Goal: Task Accomplishment & Management: Use online tool/utility

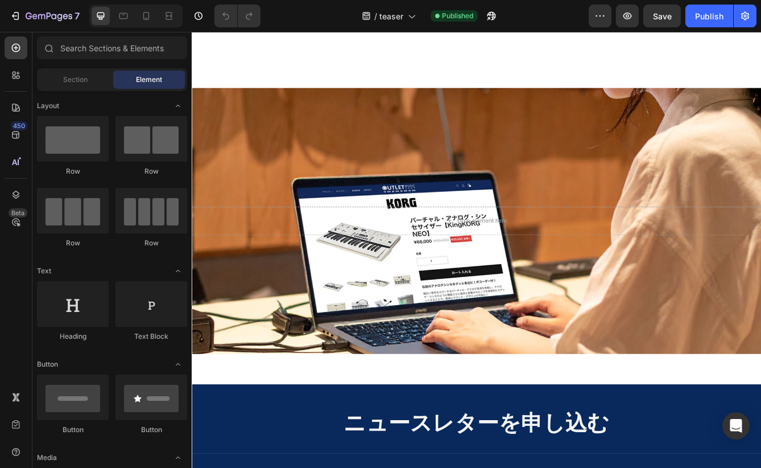
scroll to position [672, 0]
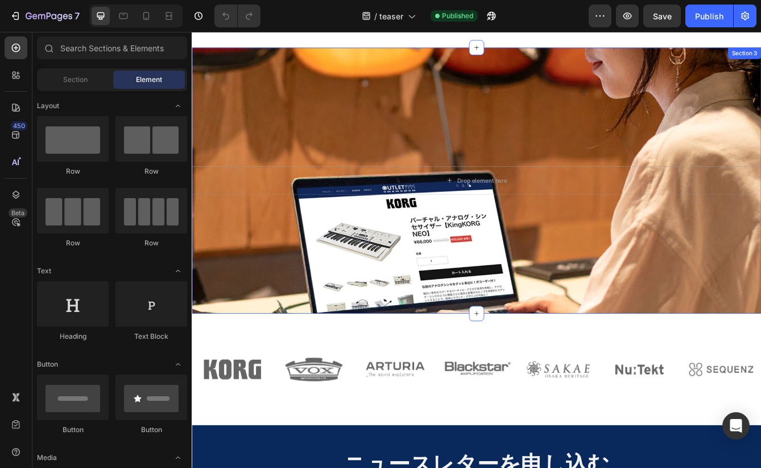
click at [361, 280] on div "Drop element here Section 3" at bounding box center [533, 210] width 683 height 319
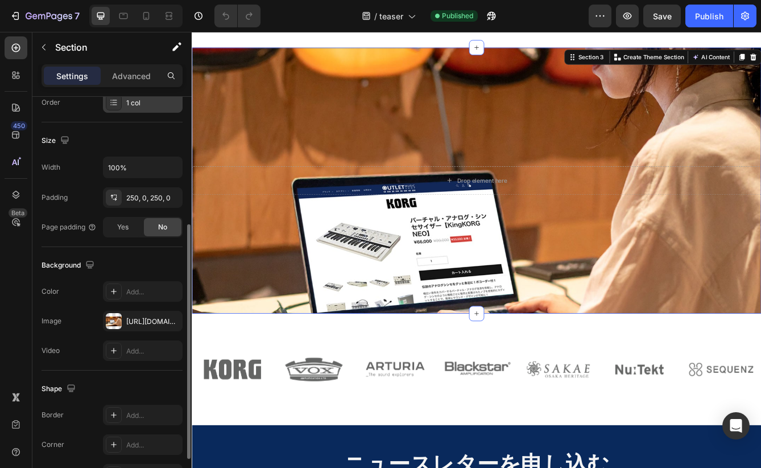
scroll to position [291, 0]
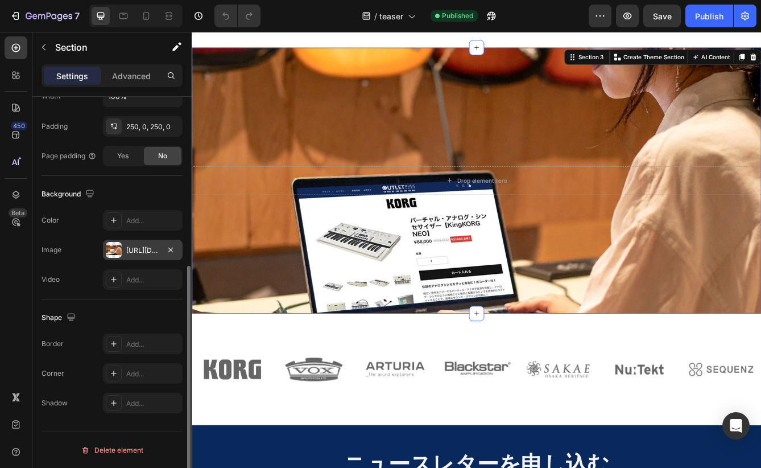
click at [131, 250] on div "[URL][DOMAIN_NAME]" at bounding box center [142, 250] width 33 height 10
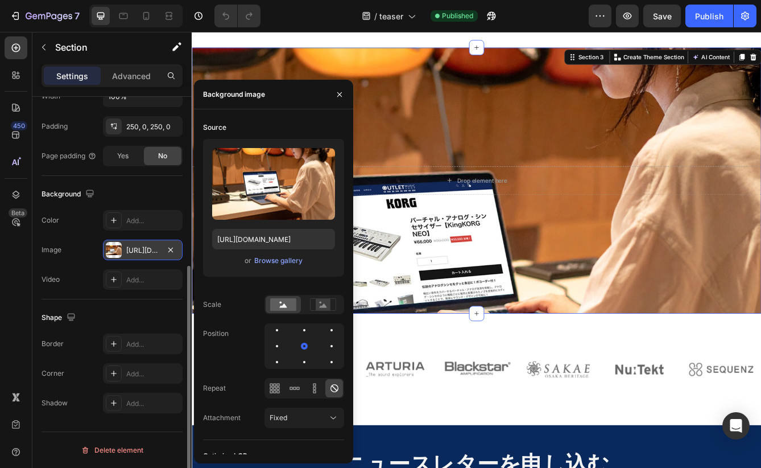
click at [131, 250] on div "[URL][DOMAIN_NAME]" at bounding box center [142, 250] width 33 height 10
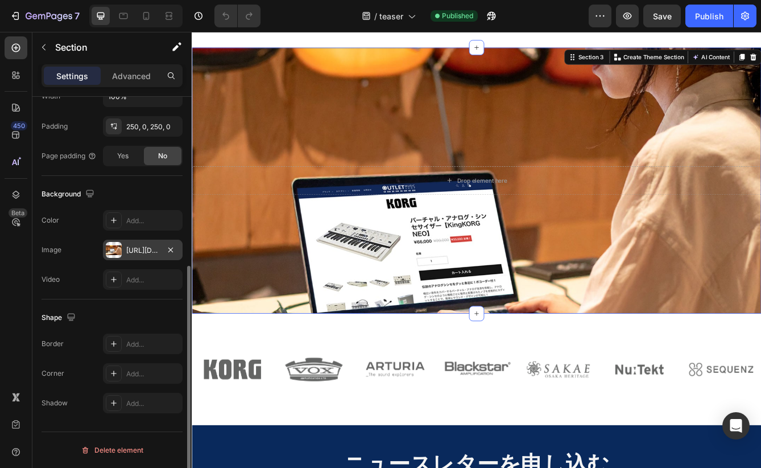
click at [148, 249] on div "[URL][DOMAIN_NAME]" at bounding box center [142, 250] width 33 height 10
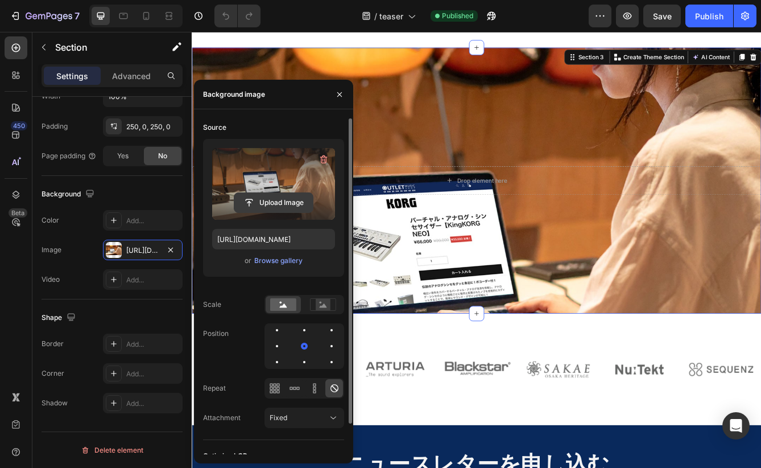
click at [270, 199] on input "file" at bounding box center [273, 202] width 79 height 19
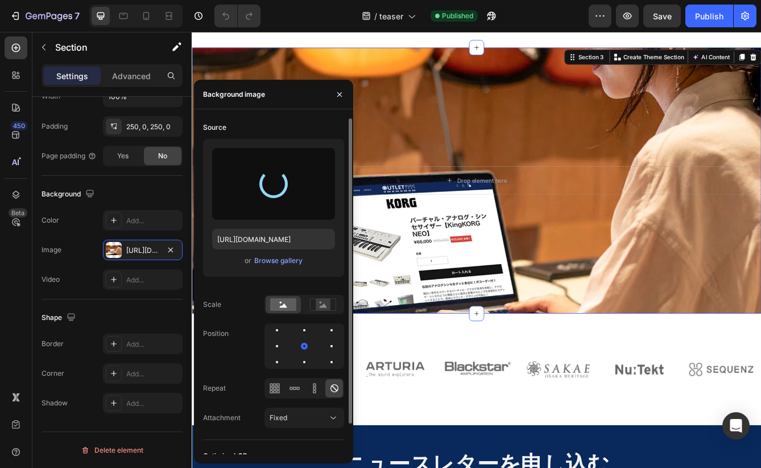
type input "[URL][DOMAIN_NAME]"
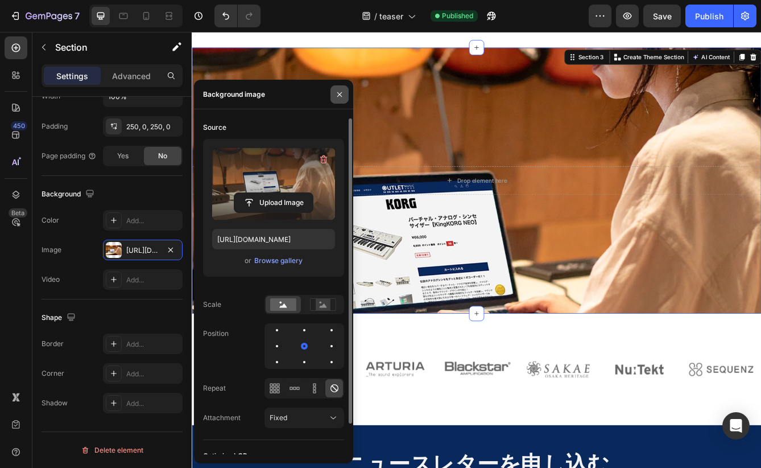
click at [339, 94] on icon "button" at bounding box center [339, 94] width 5 height 5
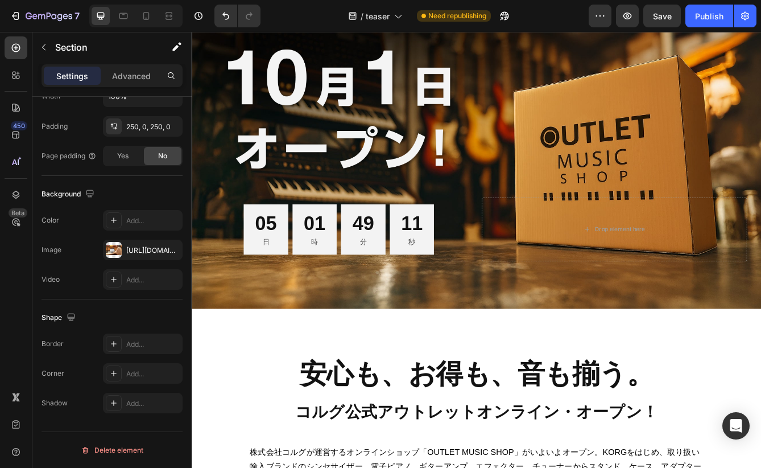
scroll to position [61, 0]
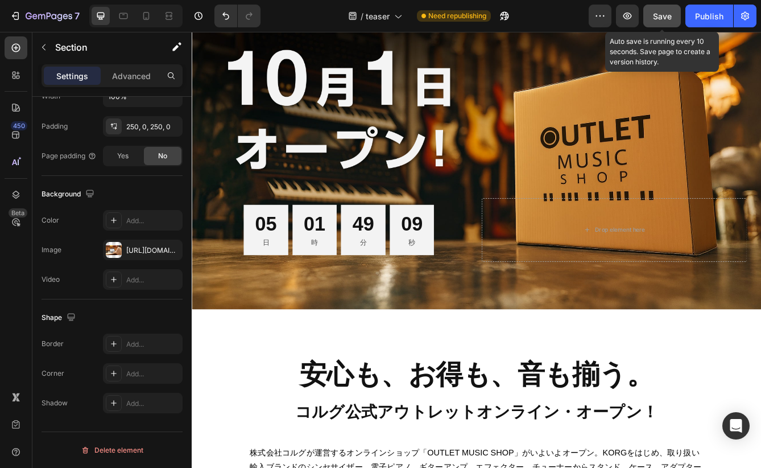
click at [655, 15] on span "Save" at bounding box center [662, 16] width 19 height 10
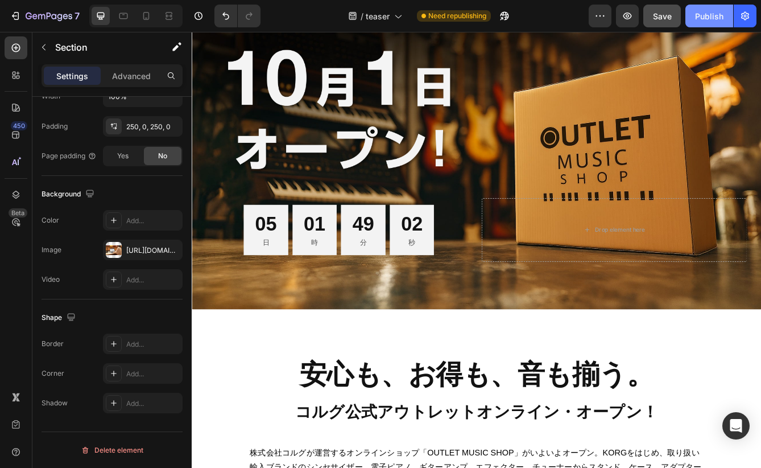
click at [714, 14] on div "Publish" at bounding box center [709, 16] width 28 height 12
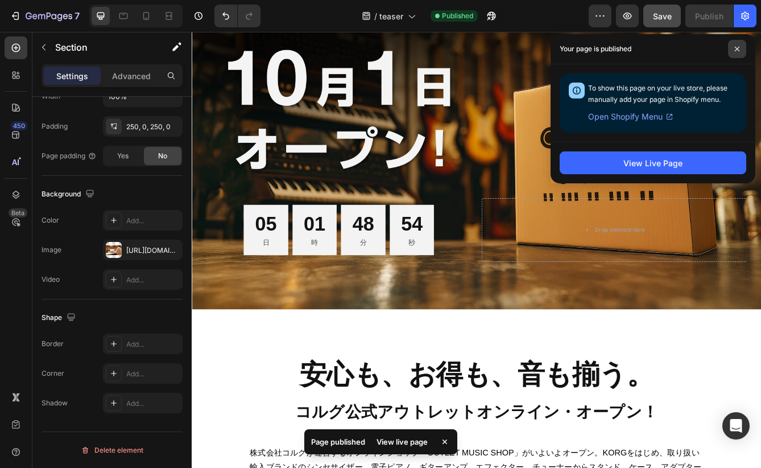
click at [737, 46] on icon at bounding box center [737, 49] width 6 height 6
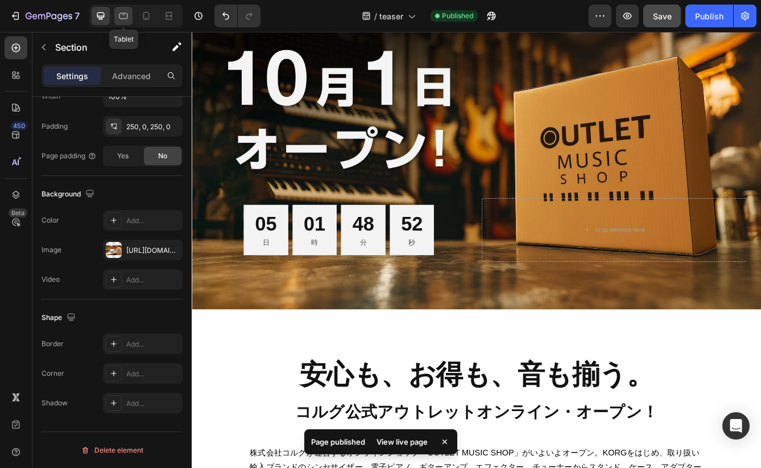
click at [122, 18] on icon at bounding box center [123, 15] width 11 height 11
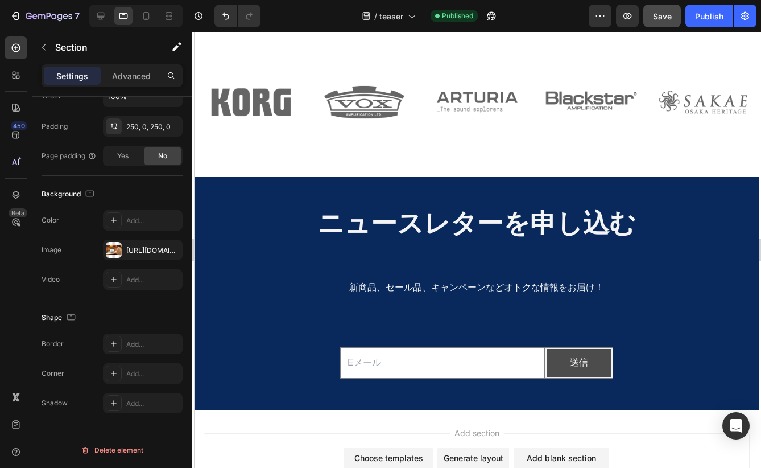
scroll to position [1039, 0]
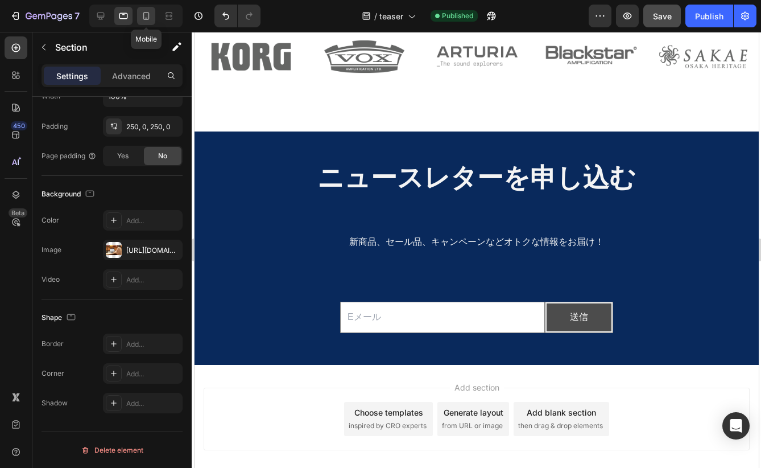
click at [149, 18] on icon at bounding box center [146, 15] width 11 height 11
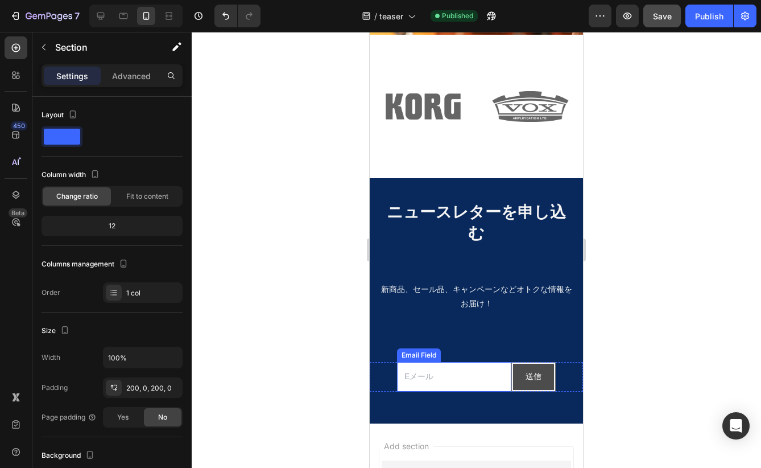
click at [472, 362] on input "email" at bounding box center [454, 376] width 114 height 29
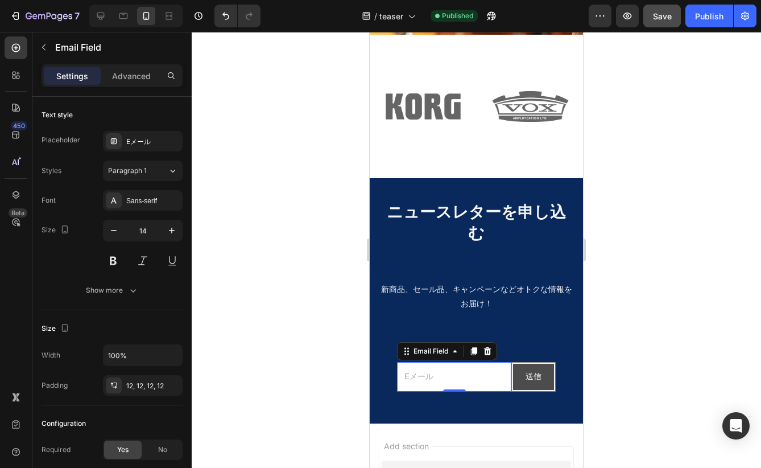
click at [480, 362] on input "email" at bounding box center [454, 376] width 114 height 29
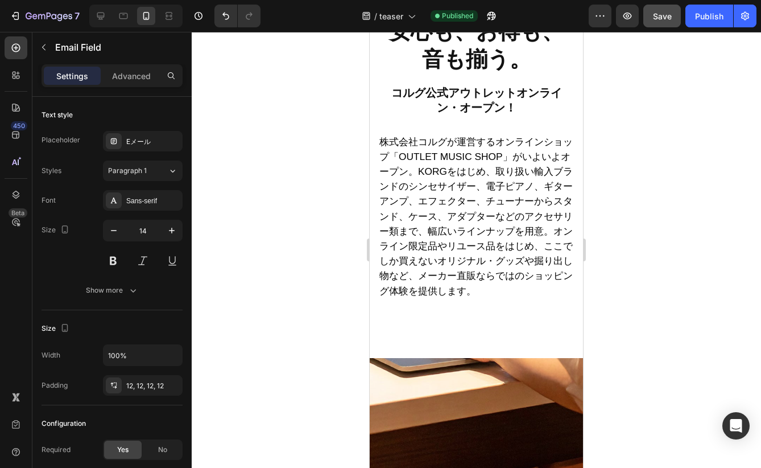
scroll to position [447, 0]
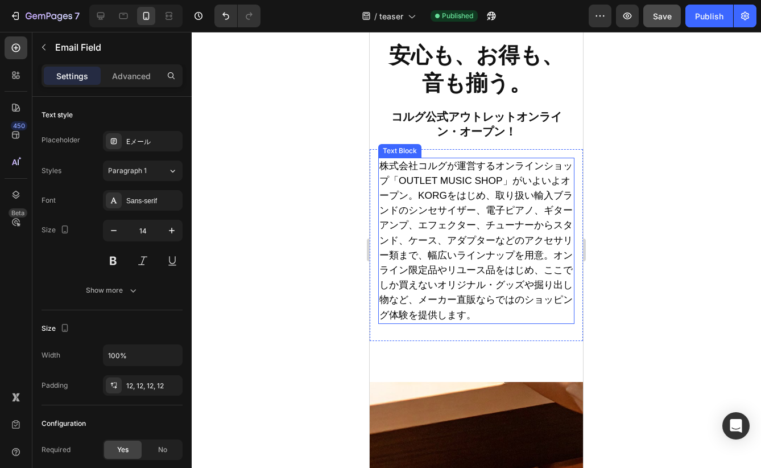
click at [423, 180] on span "株式会社コルグが運営するオンラインショップ「OUTLET MUSIC SHOP」がいよいよオープン。KORGをはじめ、取り扱い輸入ブランドのシンセサイザー、電…" at bounding box center [475, 240] width 193 height 160
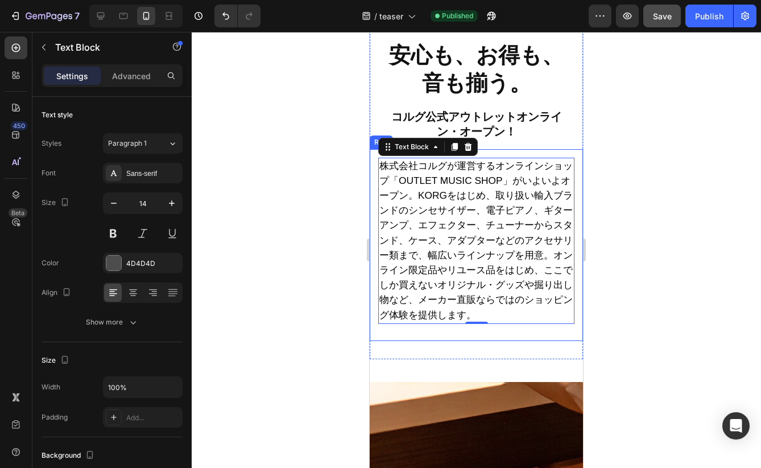
click at [626, 218] on div at bounding box center [476, 250] width 569 height 436
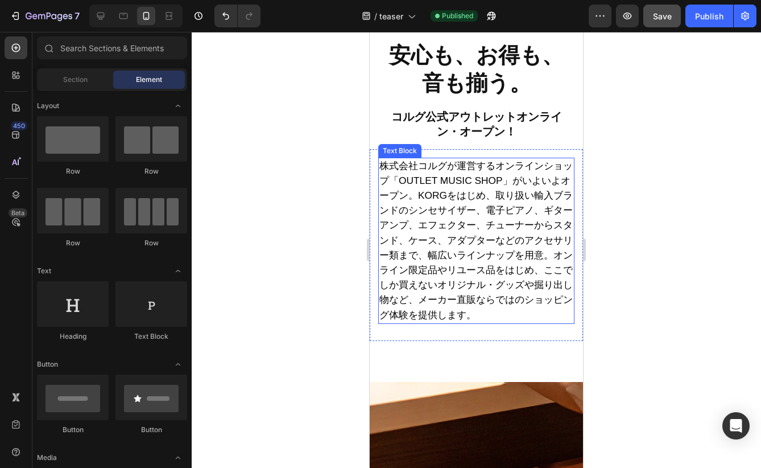
click at [510, 225] on span "株式会社コルグが運営するオンラインショップ「OUTLET MUSIC SHOP」がいよいよオープン。KORGをはじめ、取り扱い輸入ブランドのシンセサイザー、電…" at bounding box center [475, 240] width 193 height 160
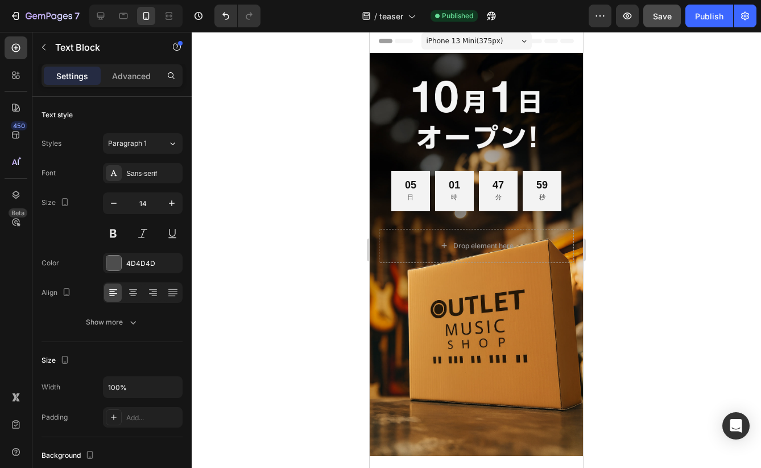
scroll to position [0, 0]
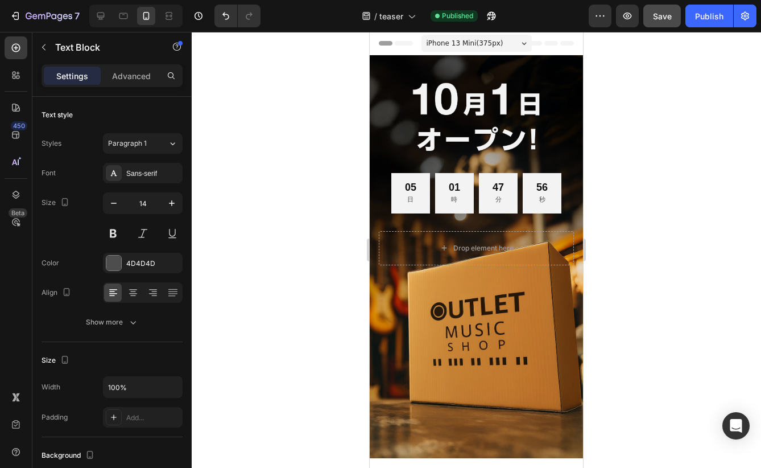
click at [329, 301] on div at bounding box center [476, 250] width 569 height 436
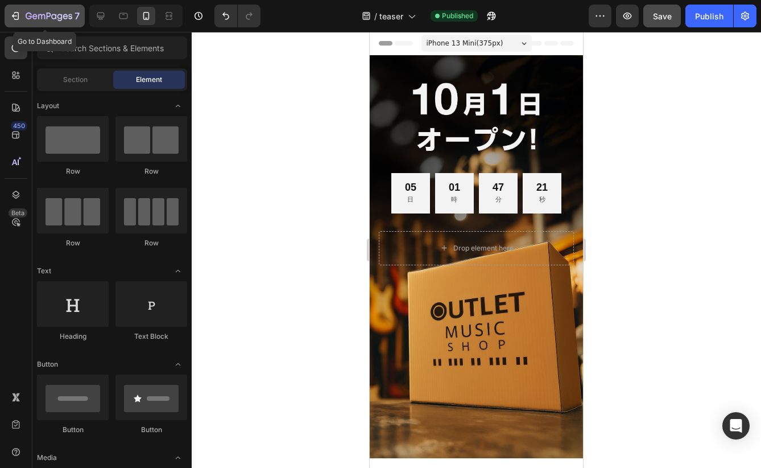
click at [13, 18] on icon "button" at bounding box center [15, 15] width 11 height 11
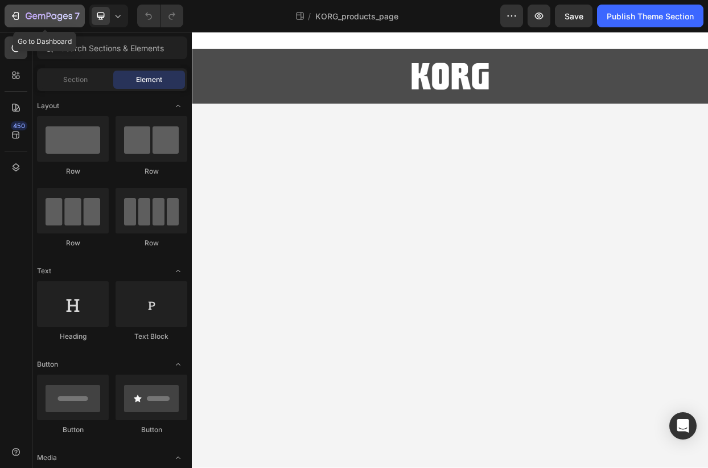
click at [14, 15] on icon "button" at bounding box center [15, 15] width 11 height 11
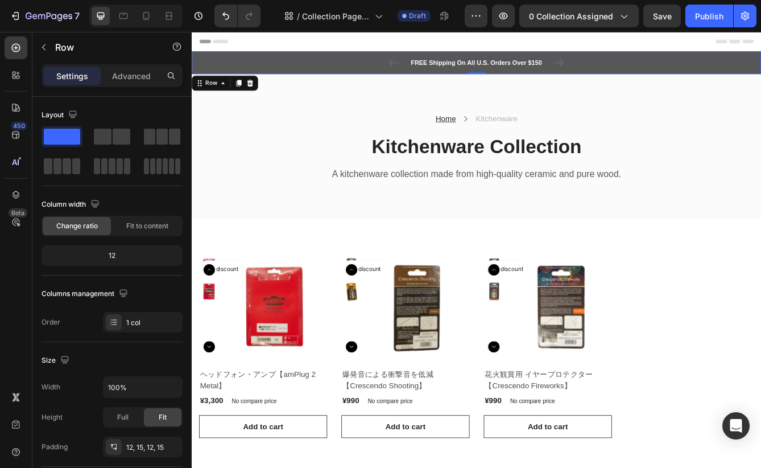
click at [387, 73] on div "FREE Shipping On All U.S. Orders Over $150 Text block 5000+ Text block Icon Ico…" at bounding box center [533, 69] width 666 height 14
click at [363, 69] on div "FREE Shipping On All U.S. Orders Over $150 Text block 5000+ Text block Icon Ico…" at bounding box center [533, 69] width 666 height 14
click at [364, 72] on div "FREE Shipping On All U.S. Orders Over $150 Text block 5000+ Text block Icon Ico…" at bounding box center [533, 69] width 666 height 14
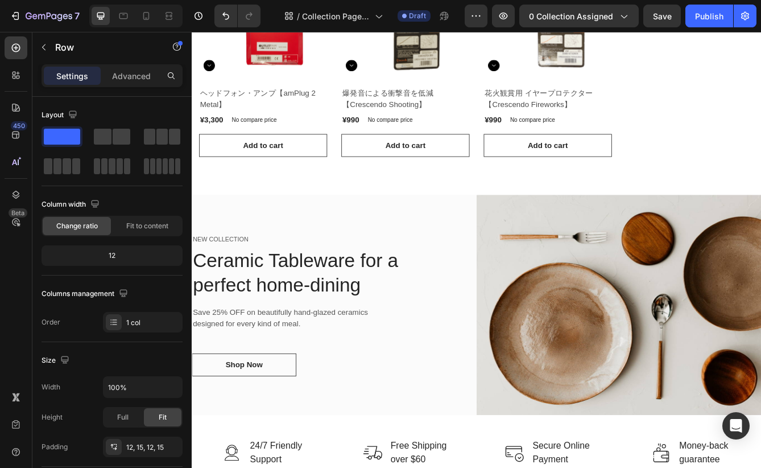
scroll to position [423, 0]
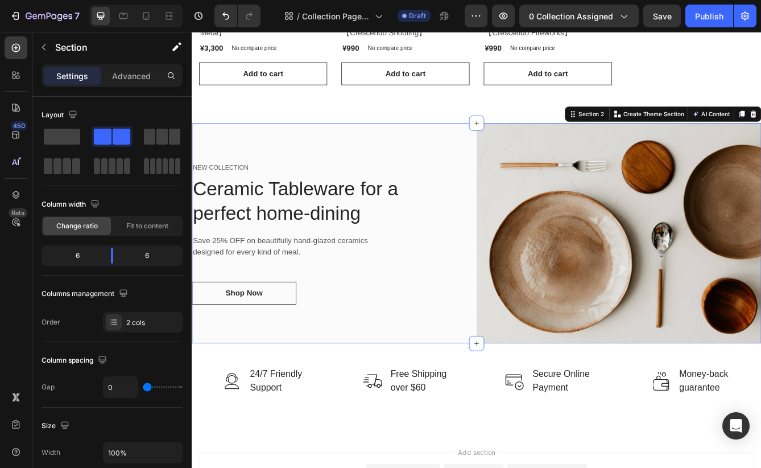
click at [486, 173] on div "NEW COLLECTION Text block Ceramic Tableware for a perfect home-dining Heading S…" at bounding box center [362, 273] width 341 height 264
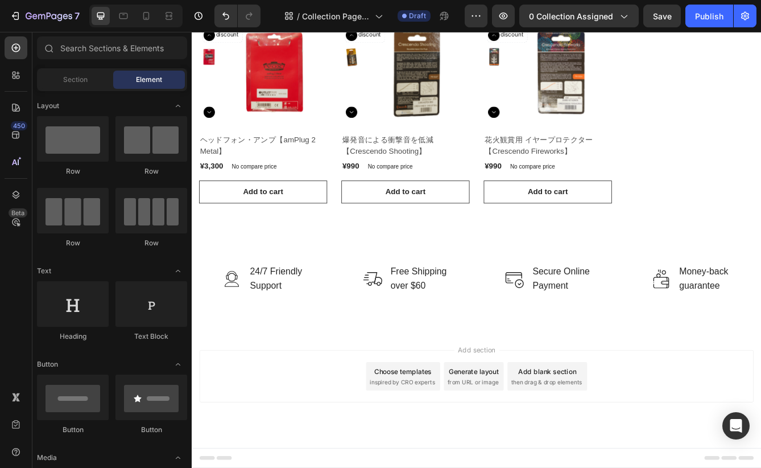
scroll to position [280, 0]
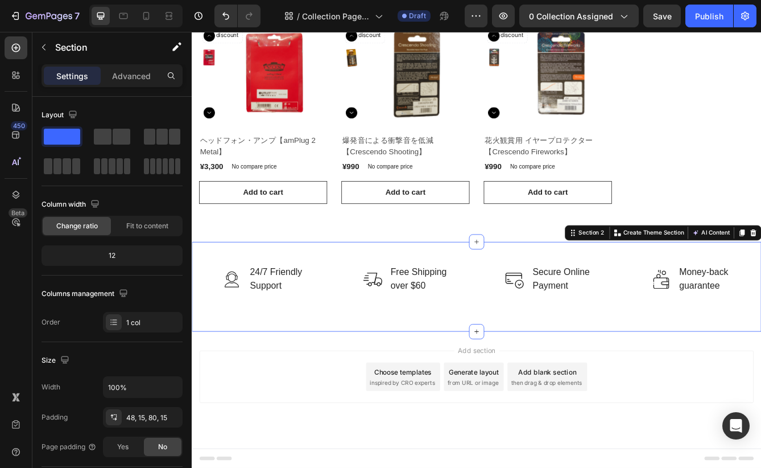
click at [604, 361] on div "Image 24/7 Friendly Support Text block Row Image Free Shipping over $60 Text bl…" at bounding box center [533, 337] width 683 height 108
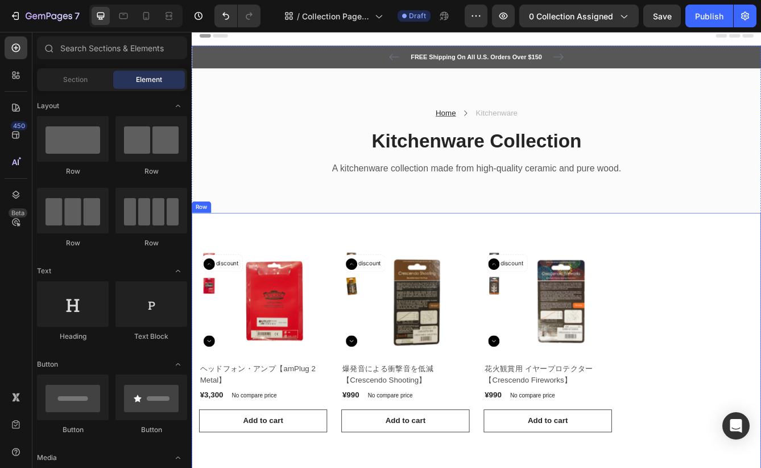
scroll to position [0, 0]
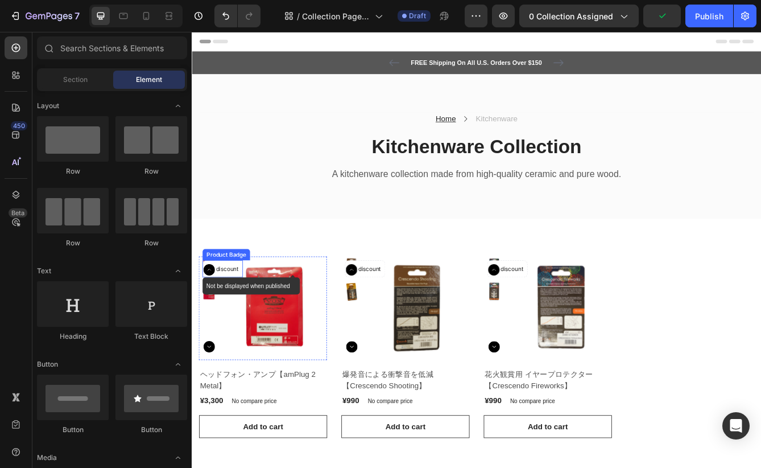
click at [230, 315] on p "No discount" at bounding box center [229, 316] width 38 height 10
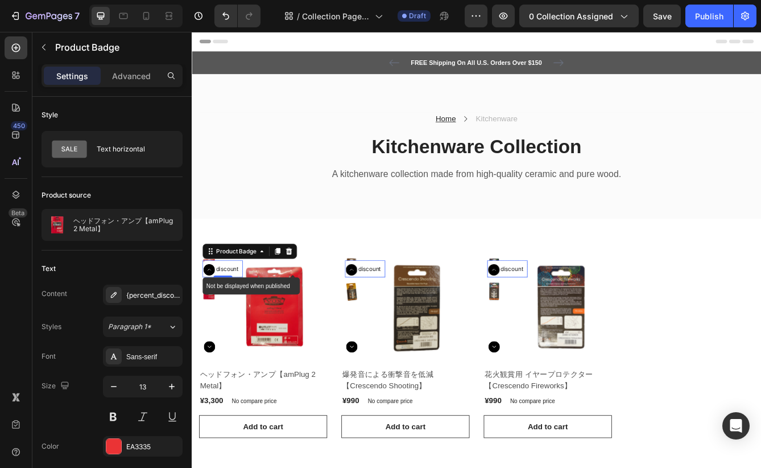
click at [235, 315] on p "No discount" at bounding box center [229, 316] width 38 height 10
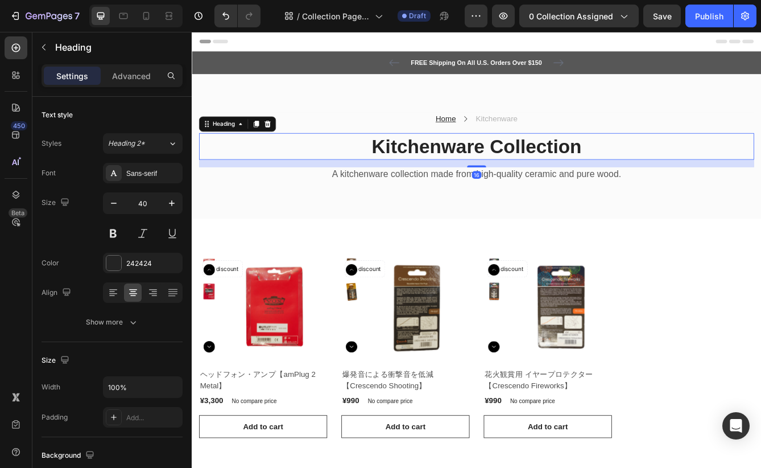
click at [527, 176] on p "Kitchenware Collection" at bounding box center [532, 169] width 663 height 30
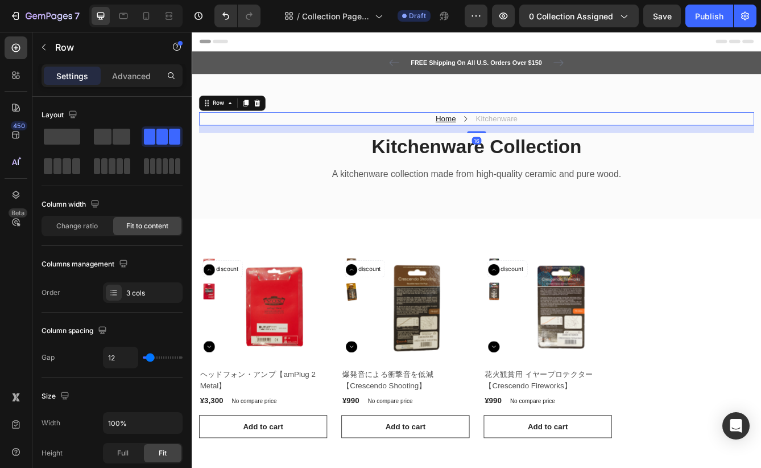
click at [528, 138] on div "Home Text block Icon Kitchenware Text block Row 16" at bounding box center [533, 136] width 666 height 16
click at [391, 75] on div "FREE Shipping On All U.S. Orders Over $150 Text block 5000+ Text block Icon Ico…" at bounding box center [533, 69] width 666 height 14
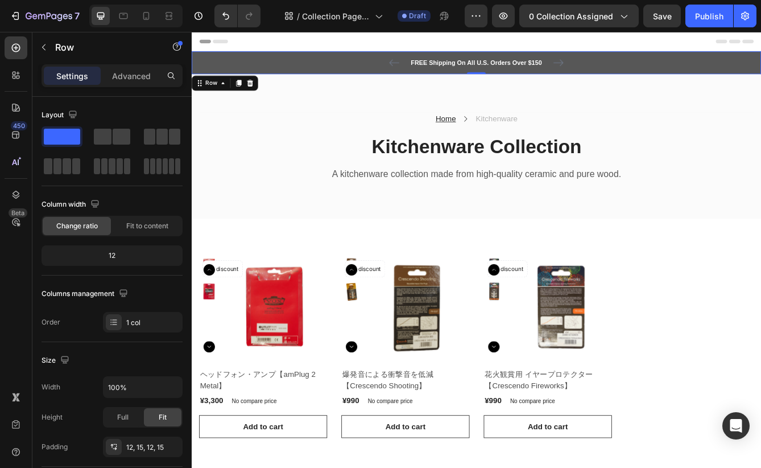
click at [391, 75] on div "FREE Shipping On All U.S. Orders Over $150 Text block 5000+ Text block Icon Ico…" at bounding box center [533, 69] width 666 height 14
click at [263, 93] on icon at bounding box center [261, 93] width 7 height 8
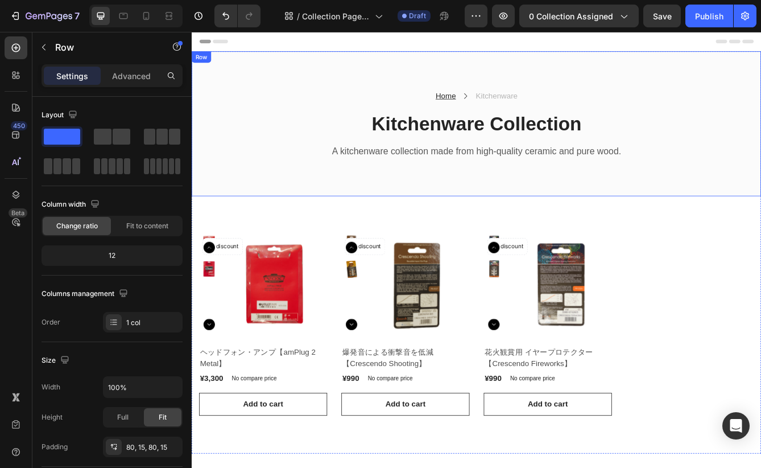
click at [436, 76] on div "Home Text block Icon Kitchenware Text block Row Kitchenware Collection Heading …" at bounding box center [533, 142] width 683 height 174
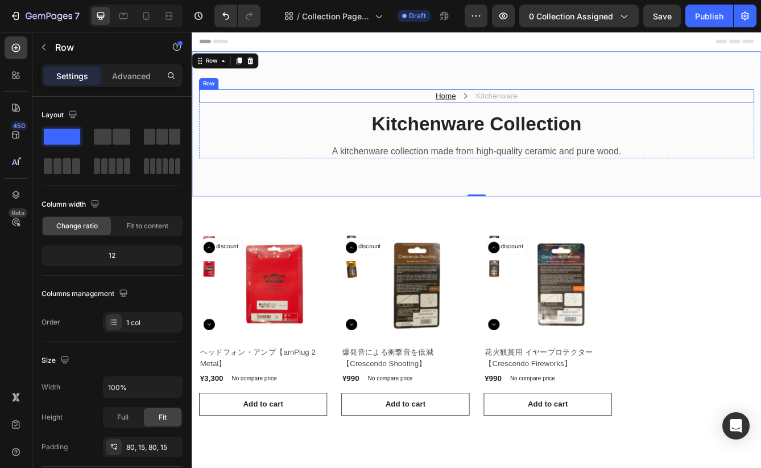
click at [473, 105] on div "Home Text block Icon Kitchenware Text block Row" at bounding box center [533, 109] width 666 height 16
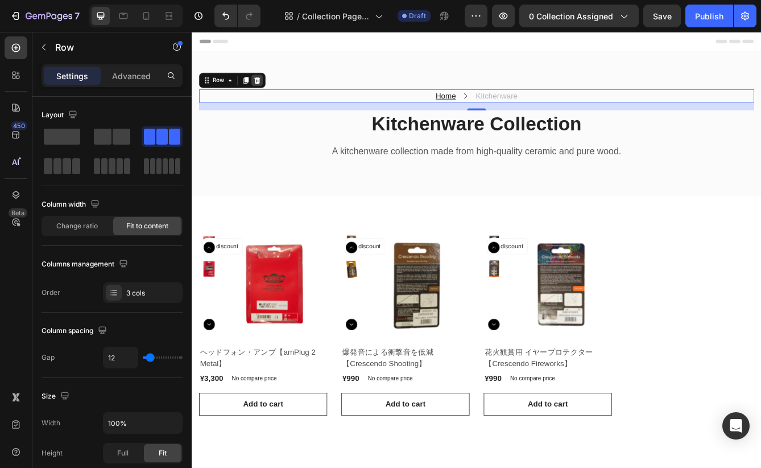
click at [271, 88] on icon at bounding box center [270, 90] width 7 height 8
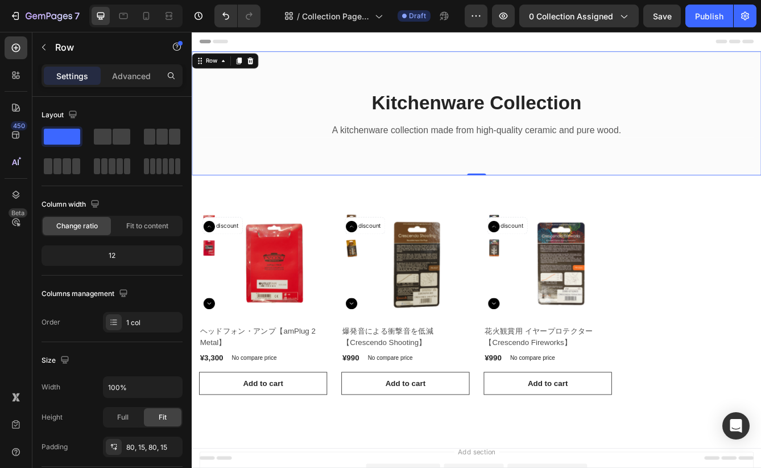
click at [411, 78] on div "Kitchenware Collection Heading A kitchenware collection made from high-quality …" at bounding box center [533, 129] width 683 height 148
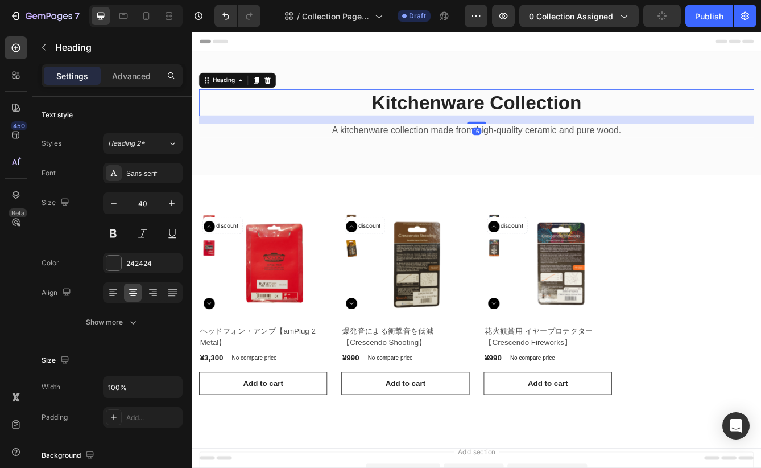
click at [422, 119] on p "Kitchenware Collection" at bounding box center [532, 117] width 663 height 30
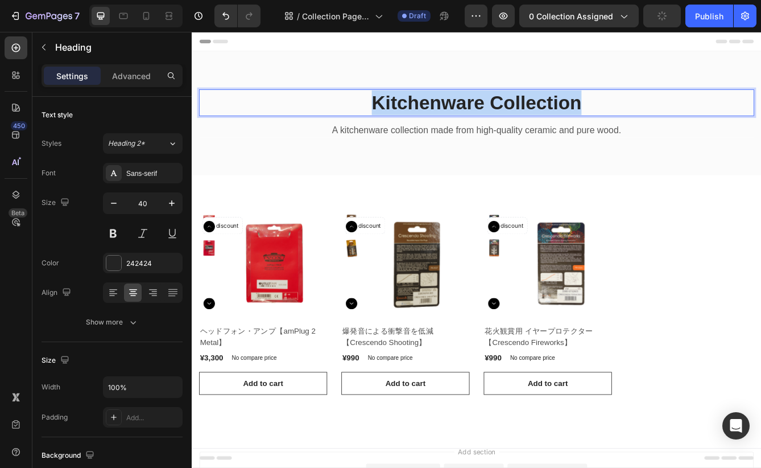
click at [422, 119] on p "Kitchenware Collection" at bounding box center [532, 117] width 663 height 30
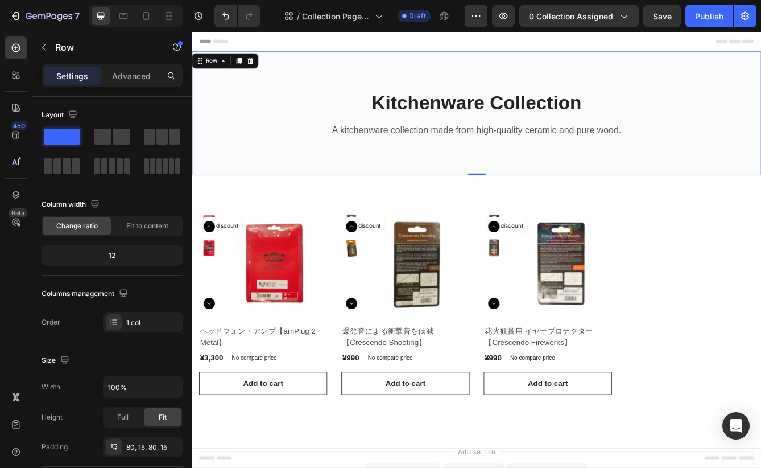
click at [302, 176] on div "Kitchenware Collection Heading A kitchenware collection made from high-quality …" at bounding box center [533, 129] width 683 height 148
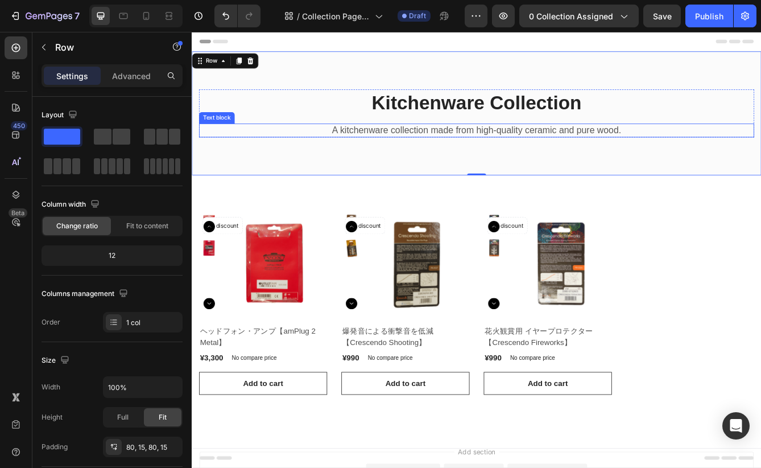
click at [408, 148] on p "A kitchenware collection made from high-quality ceramic and pure wood." at bounding box center [532, 150] width 663 height 14
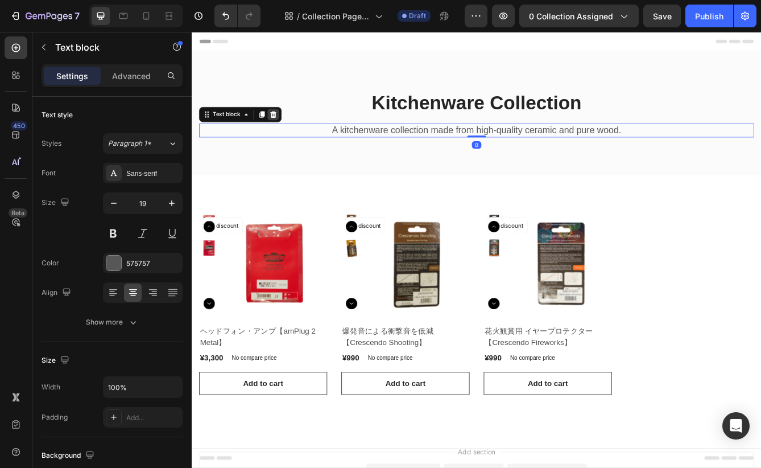
click at [289, 131] on icon at bounding box center [289, 131] width 7 height 8
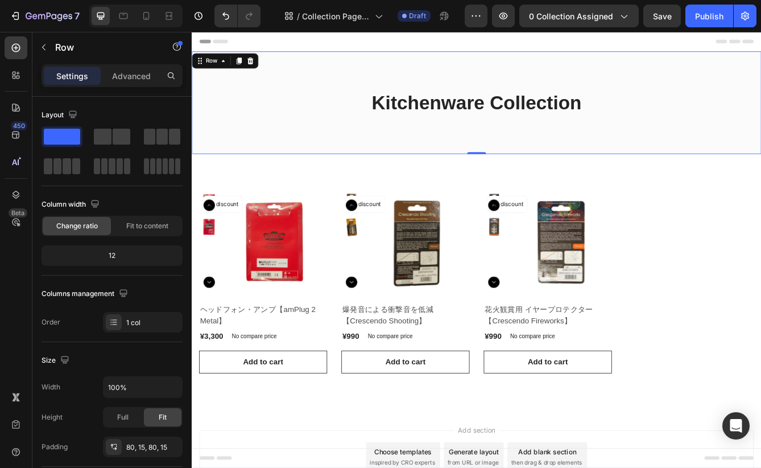
click at [353, 156] on div "Kitchenware Collection Heading Row Row Row 0" at bounding box center [533, 116] width 683 height 123
drag, startPoint x: 535, startPoint y: 176, endPoint x: 536, endPoint y: 152, distance: 23.4
click at [536, 152] on div "Kitchenware Collection Heading Row Row Row 0" at bounding box center [533, 116] width 683 height 123
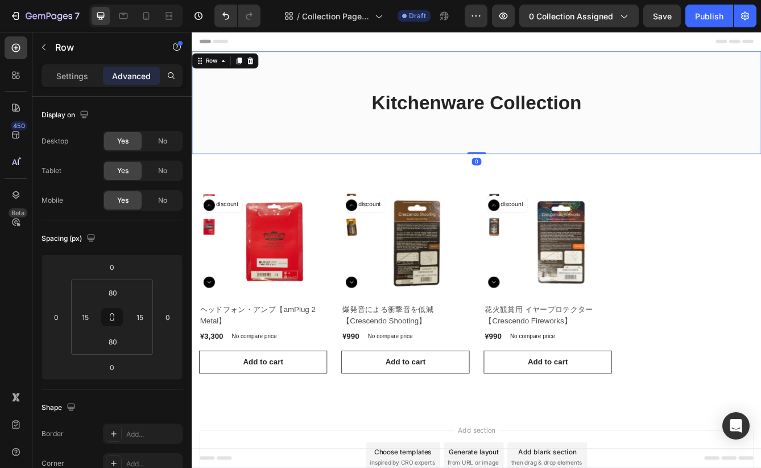
click at [529, 141] on div "Kitchenware Collection Heading Row Row Row 0" at bounding box center [533, 116] width 683 height 123
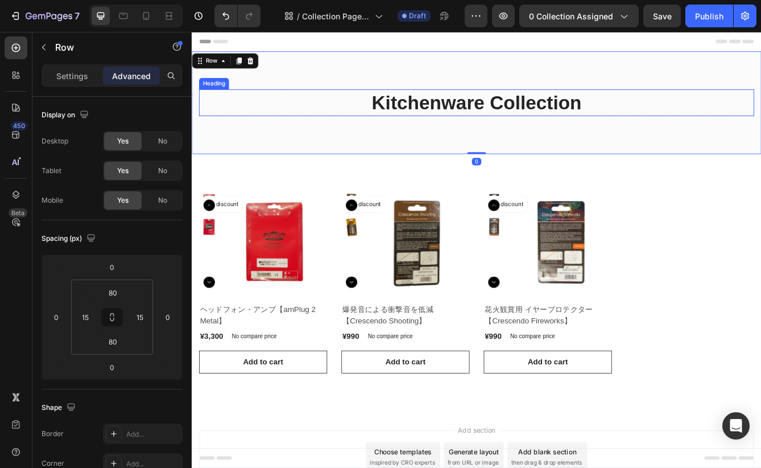
click at [524, 125] on p "Kitchenware Collection" at bounding box center [532, 117] width 663 height 30
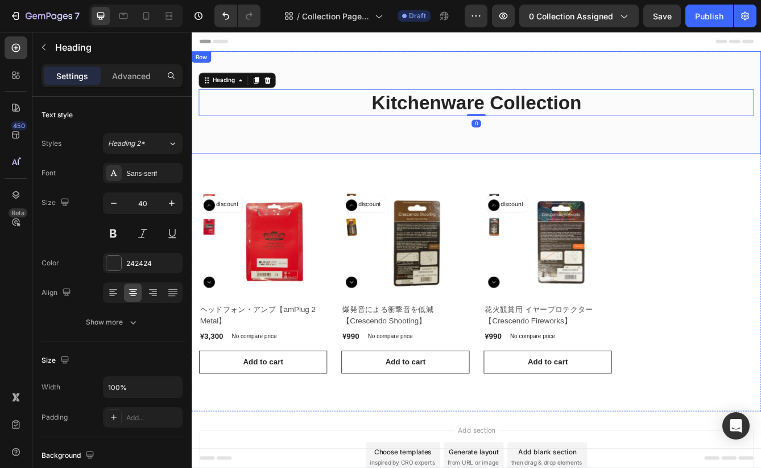
click at [536, 162] on div "Kitchenware Collection Heading 0 Row Row Row" at bounding box center [533, 116] width 683 height 123
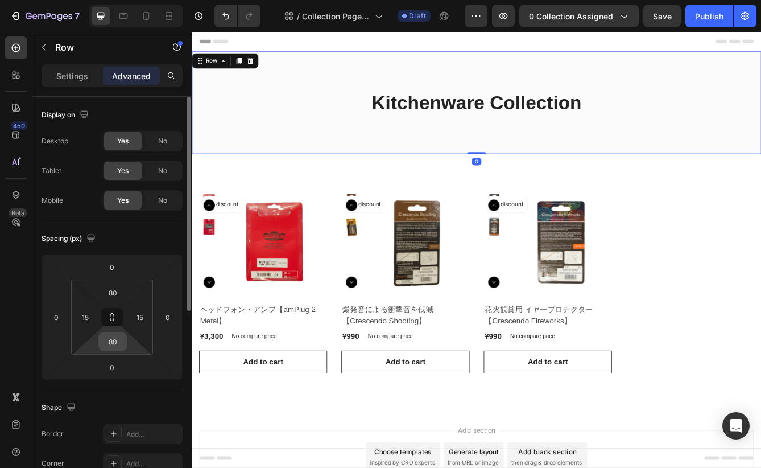
click at [112, 342] on input "80" at bounding box center [112, 341] width 23 height 17
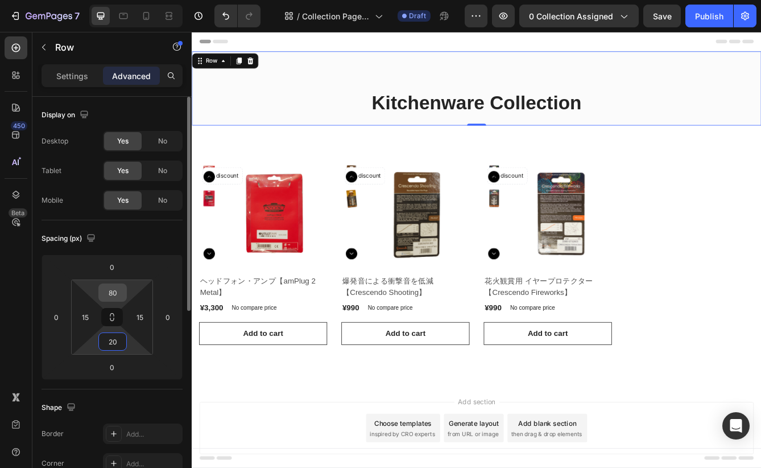
type input "20"
click at [114, 292] on input "80" at bounding box center [112, 292] width 23 height 17
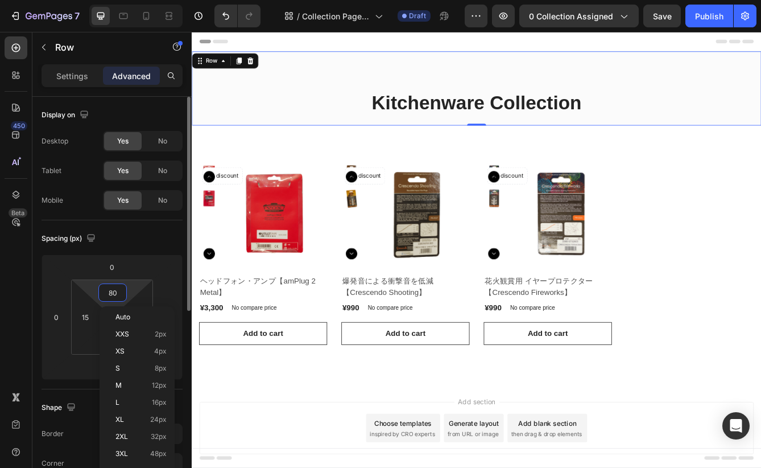
click at [114, 292] on input "80" at bounding box center [112, 292] width 23 height 17
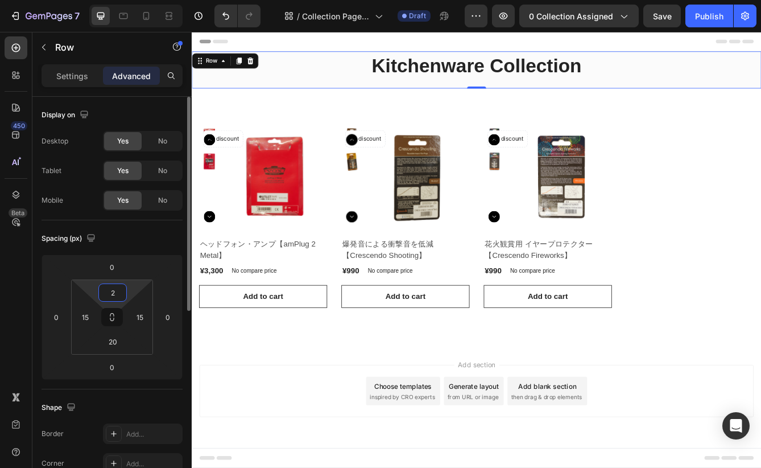
type input "20"
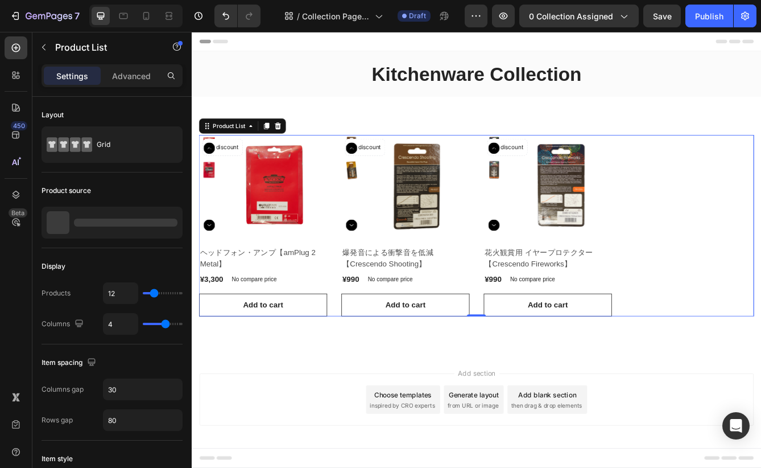
click at [370, 205] on div "Product Images No discount Not be displayed when published Product Badge Row ヘッ…" at bounding box center [533, 263] width 666 height 217
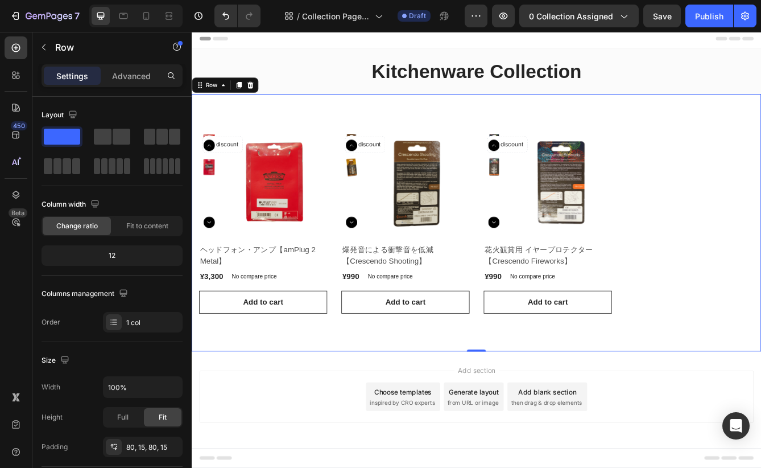
click at [327, 391] on div "Product Images No discount Not be displayed when published Product Badge Row ヘッ…" at bounding box center [533, 260] width 683 height 308
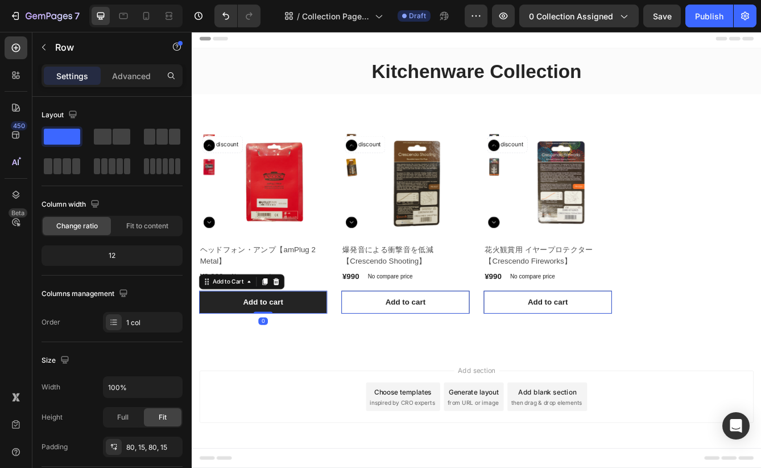
click at [329, 358] on button "Add to cart" at bounding box center [277, 355] width 154 height 27
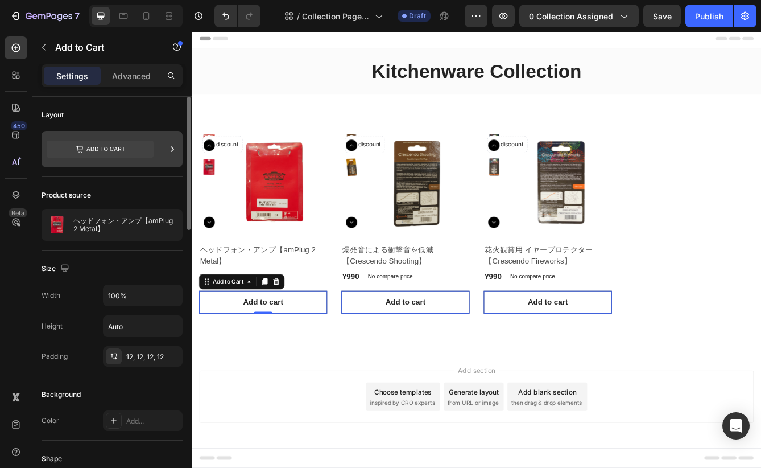
click at [118, 152] on icon at bounding box center [100, 149] width 107 height 17
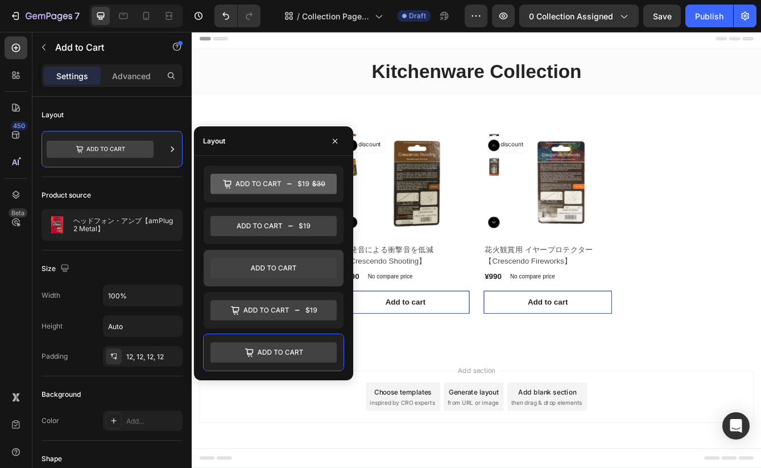
click at [234, 261] on icon at bounding box center [273, 268] width 126 height 20
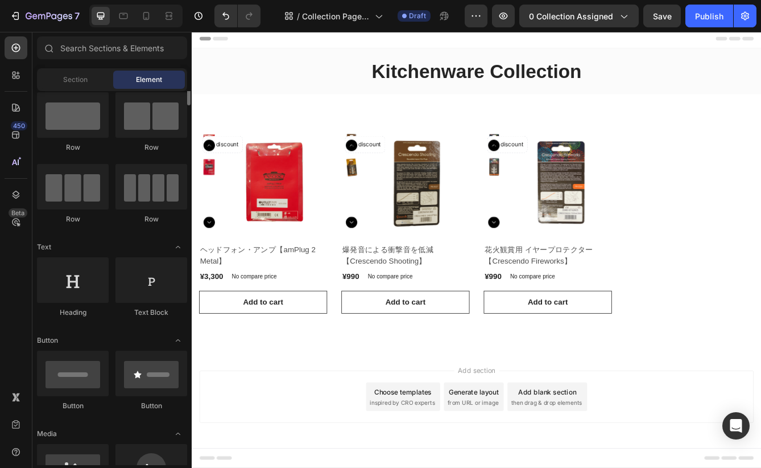
scroll to position [0, 0]
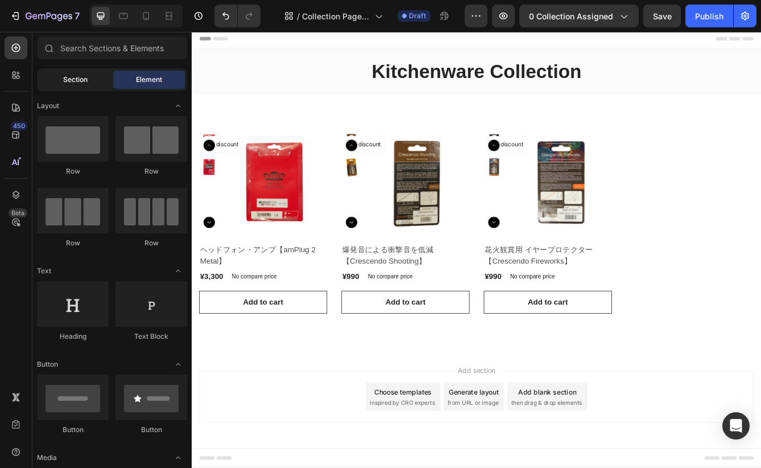
click at [72, 81] on span "Section" at bounding box center [75, 80] width 24 height 10
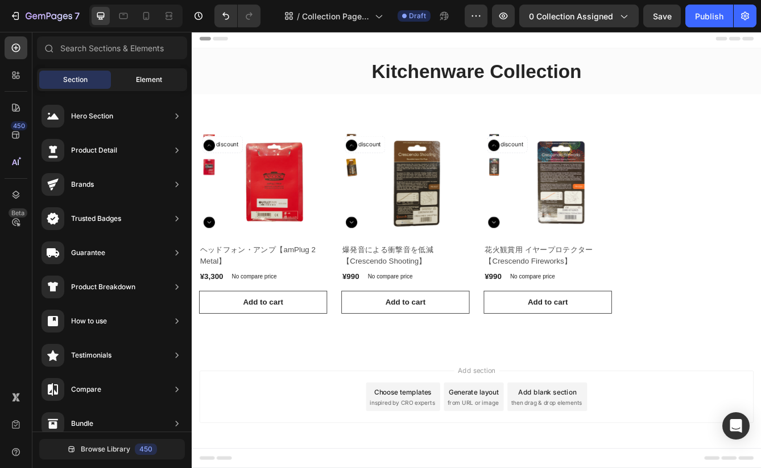
click at [148, 81] on span "Element" at bounding box center [149, 80] width 26 height 10
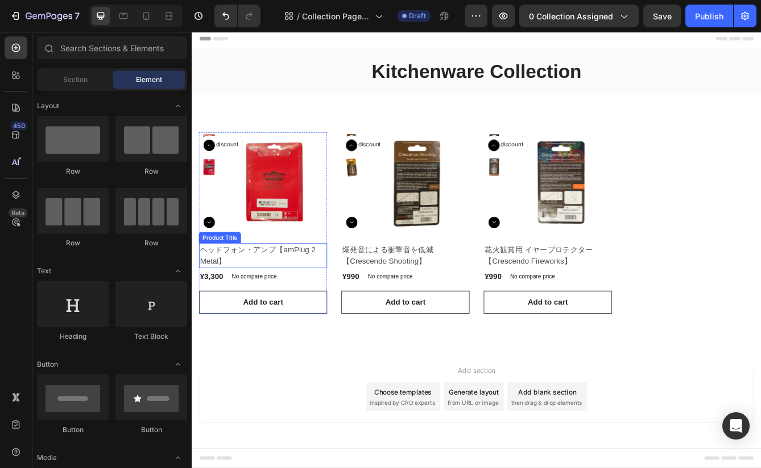
click at [309, 302] on h2 "ヘッドフォン・アンプ【amPlug 2 Metal】" at bounding box center [277, 300] width 154 height 30
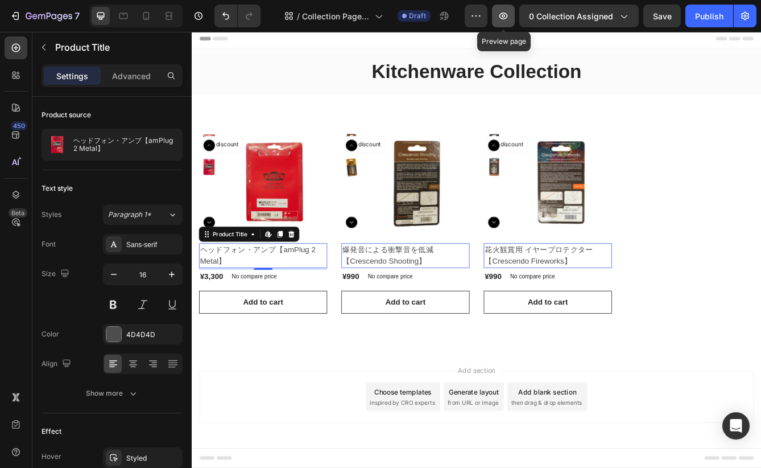
click at [501, 16] on icon "button" at bounding box center [503, 16] width 9 height 7
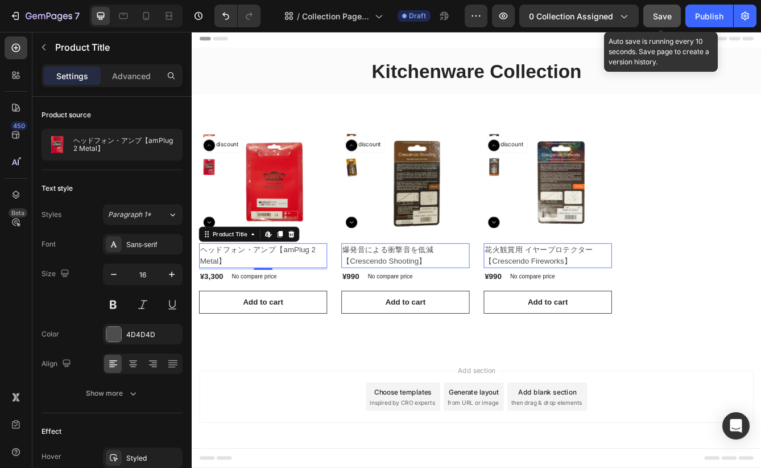
click at [659, 17] on span "Save" at bounding box center [662, 16] width 19 height 10
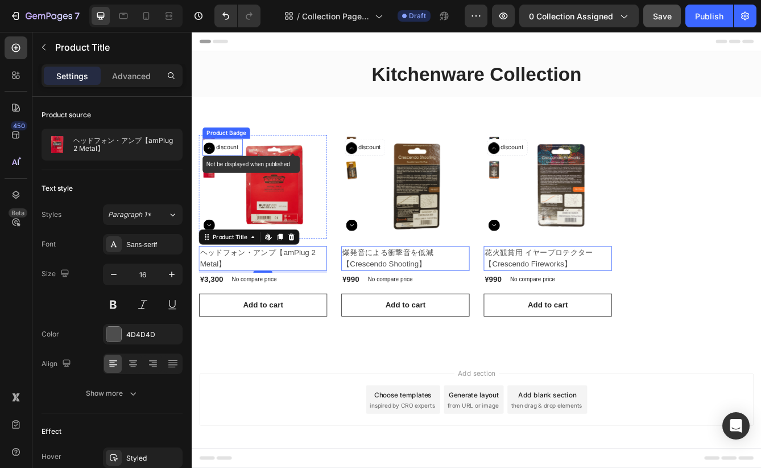
click at [234, 171] on p "No discount" at bounding box center [229, 170] width 38 height 10
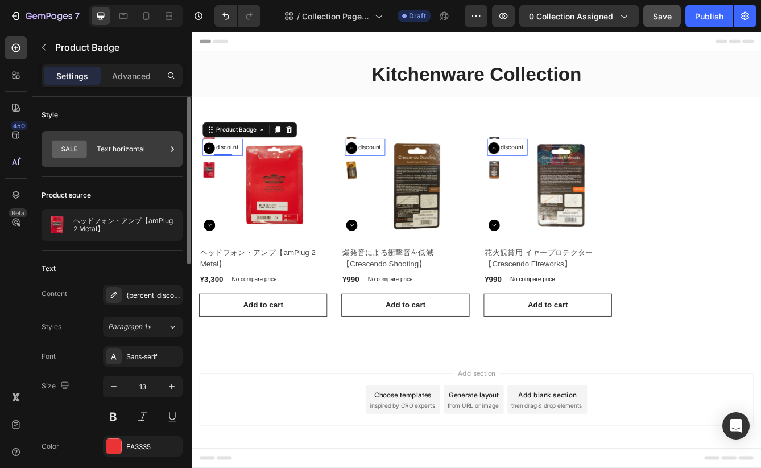
click at [129, 151] on div "Text horizontal" at bounding box center [131, 149] width 69 height 26
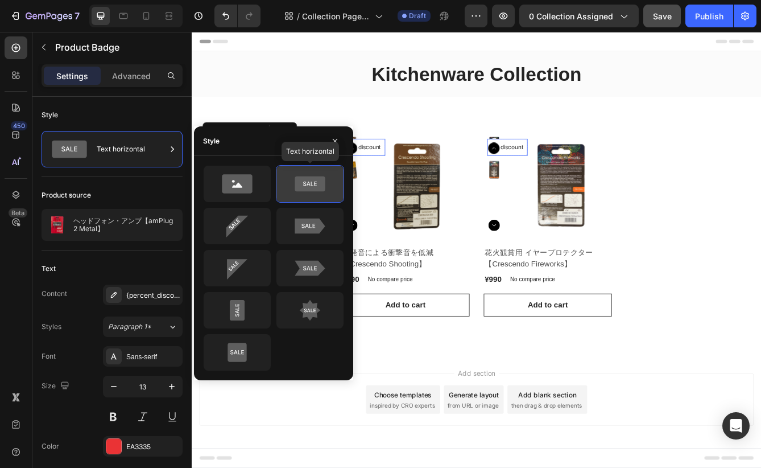
click at [296, 180] on icon at bounding box center [310, 183] width 30 height 15
click at [334, 144] on icon "button" at bounding box center [335, 141] width 9 height 9
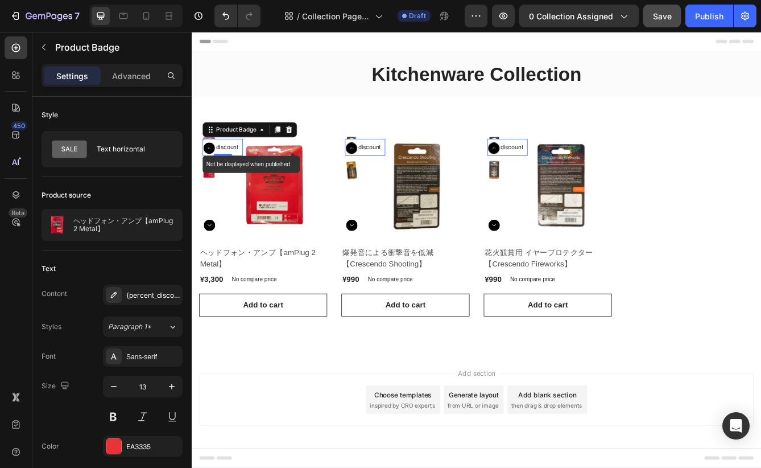
click at [232, 170] on p "No discount" at bounding box center [229, 170] width 38 height 10
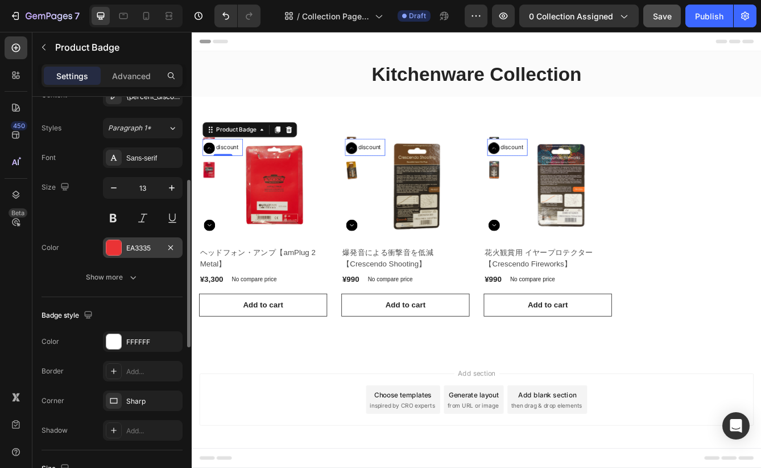
scroll to position [199, 0]
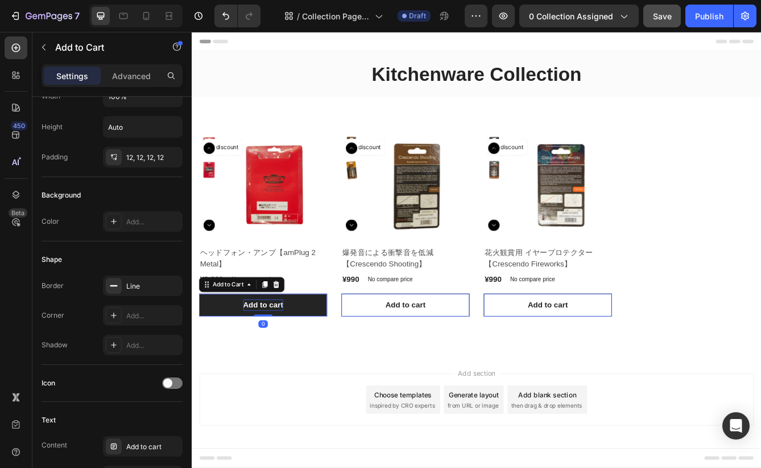
click at [256, 364] on div "Add to cart" at bounding box center [277, 359] width 48 height 14
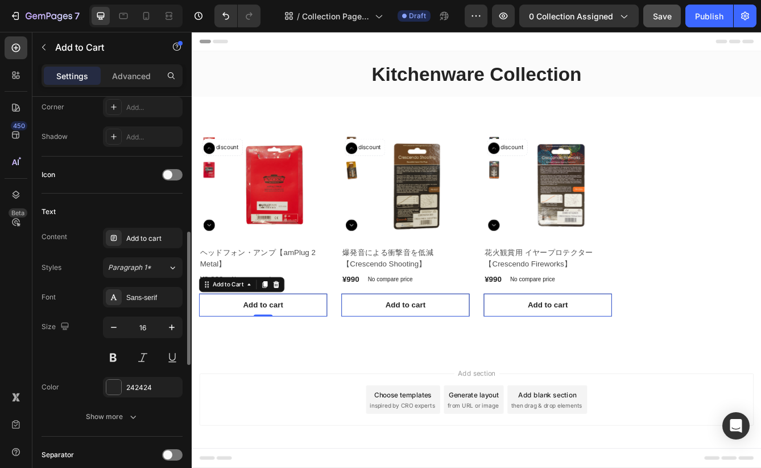
scroll to position [427, 0]
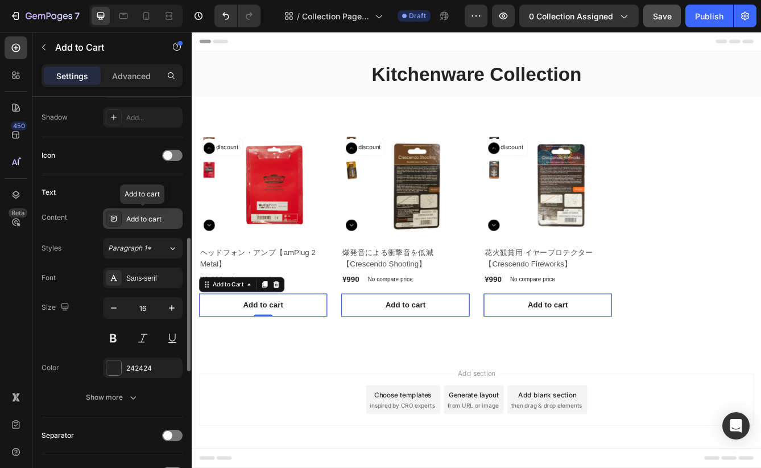
click at [145, 216] on div "Add to cart" at bounding box center [152, 219] width 53 height 10
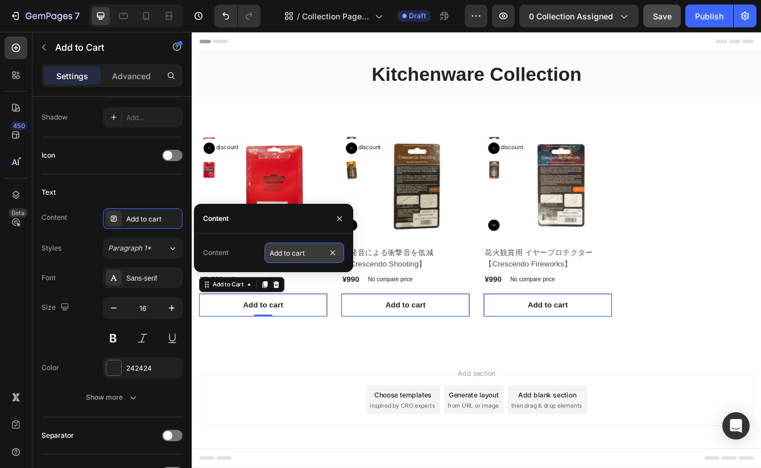
click at [283, 251] on input "Add to cart" at bounding box center [305, 252] width 80 height 20
type input "カートに入れる"
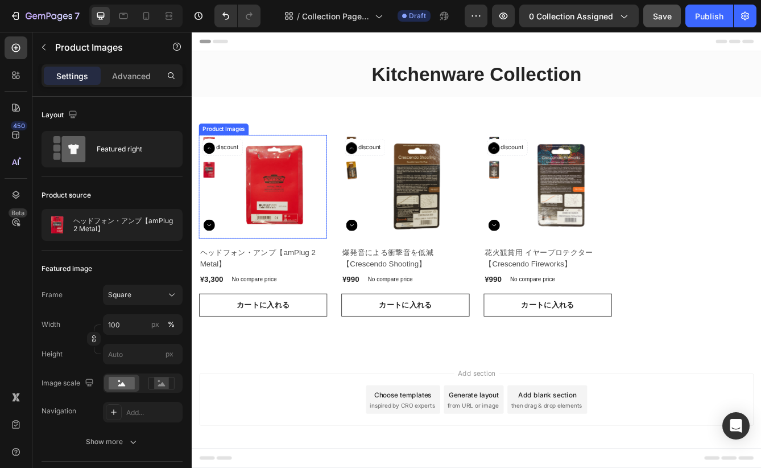
click at [212, 263] on icon "Carousel Next Arrow" at bounding box center [213, 264] width 14 height 14
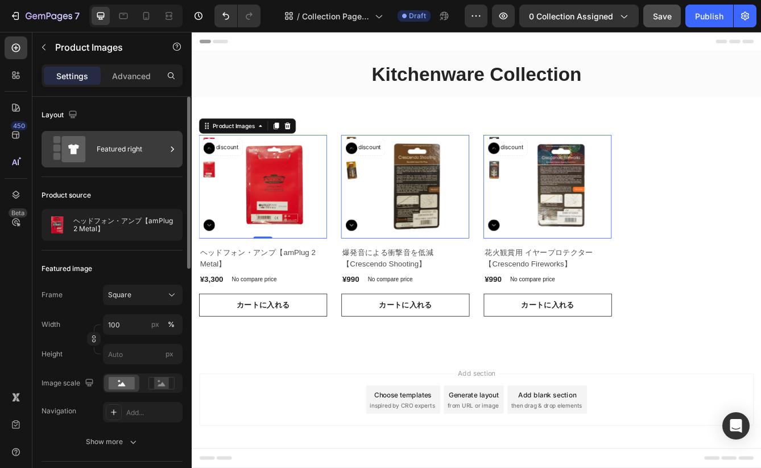
click at [121, 148] on div "Featured right" at bounding box center [131, 149] width 69 height 26
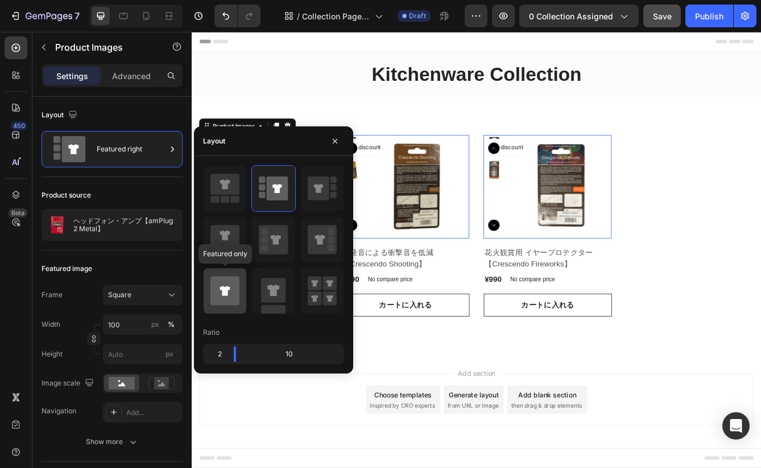
click at [228, 283] on icon at bounding box center [224, 290] width 29 height 29
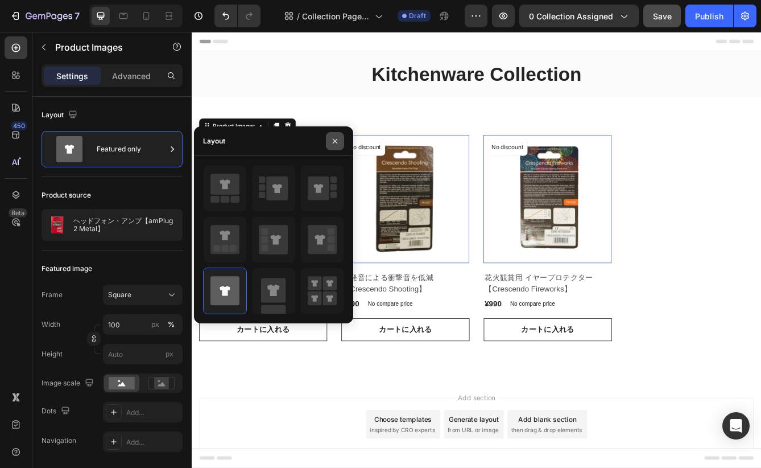
click at [334, 140] on icon "button" at bounding box center [335, 140] width 5 height 5
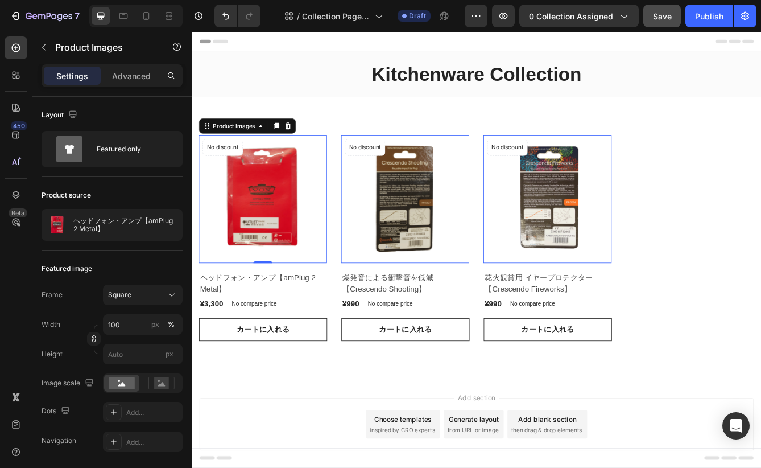
click at [275, 241] on img at bounding box center [277, 232] width 154 height 154
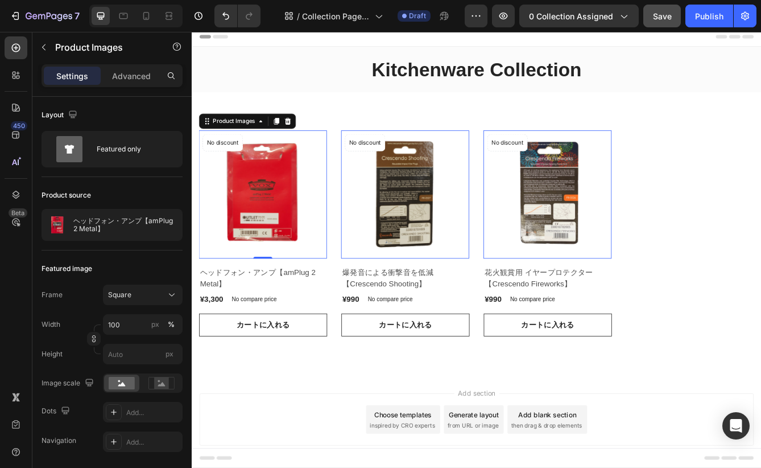
scroll to position [0, 0]
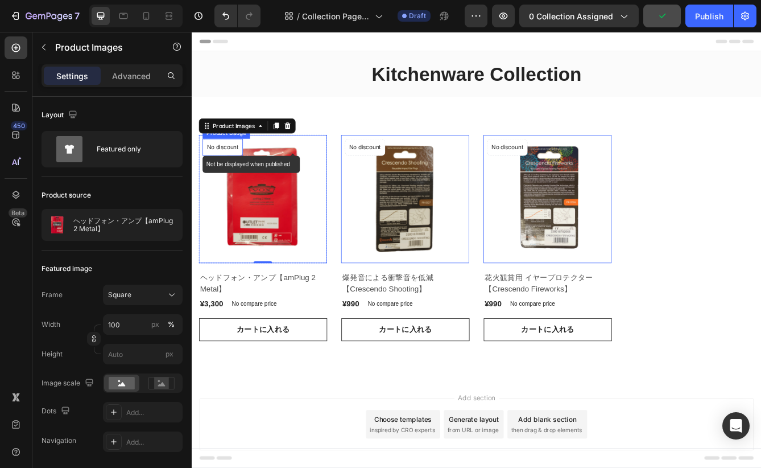
click at [233, 170] on p "No discount" at bounding box center [229, 170] width 38 height 10
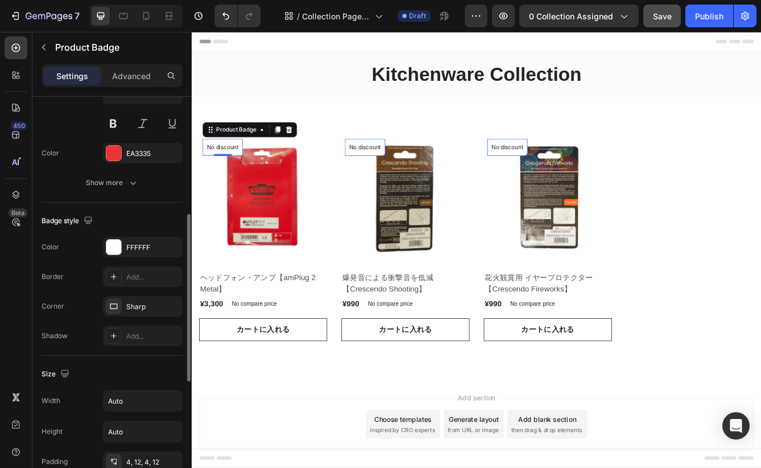
scroll to position [253, 0]
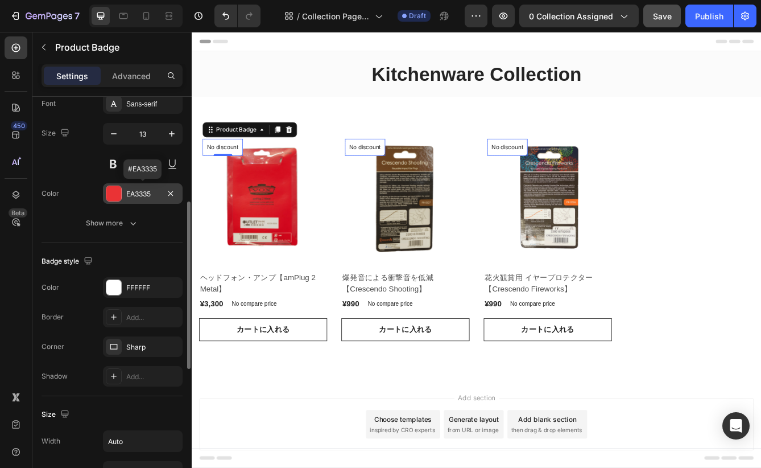
click at [118, 192] on div at bounding box center [113, 193] width 15 height 15
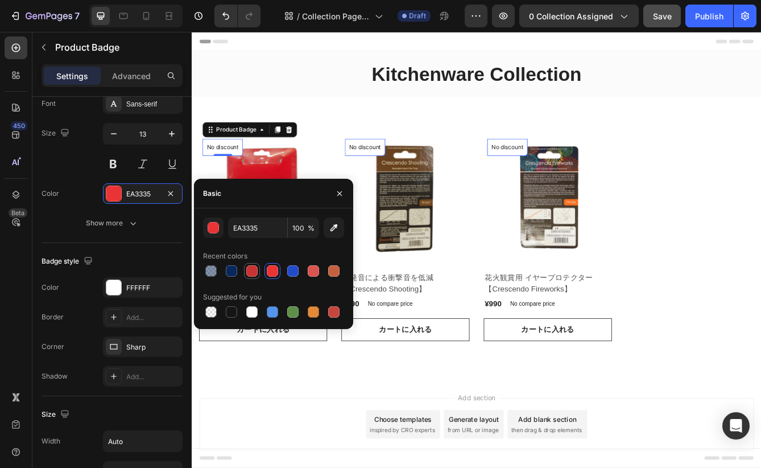
click at [253, 271] on div at bounding box center [251, 270] width 11 height 11
type input "C93333"
click at [339, 196] on icon "button" at bounding box center [339, 193] width 9 height 9
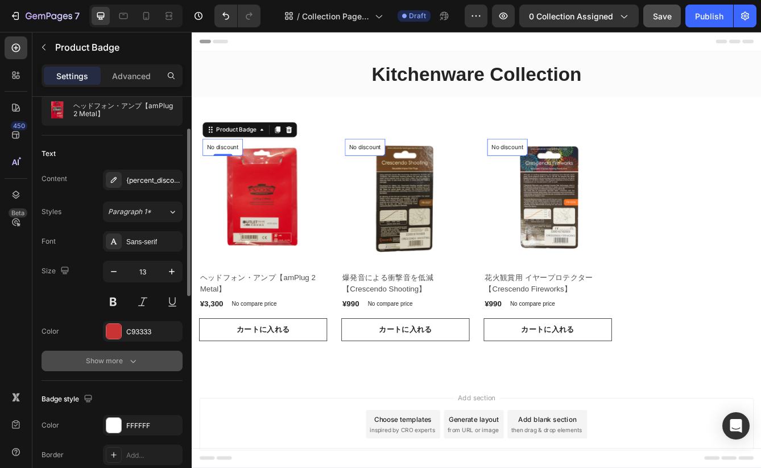
scroll to position [90, 0]
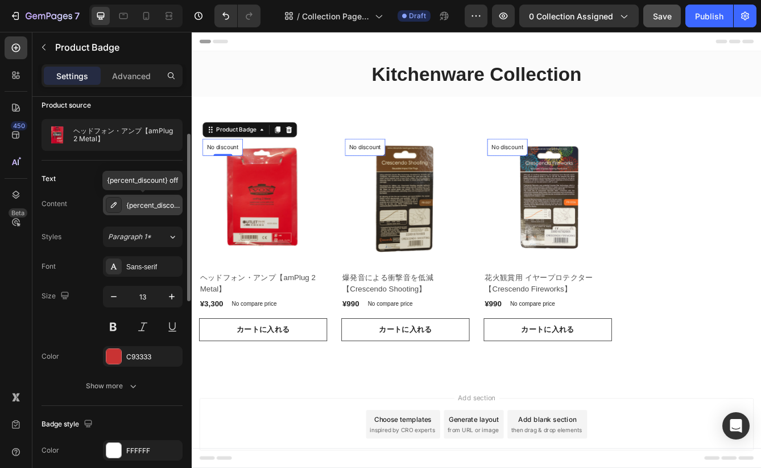
click at [141, 207] on div "{percent_discount} off" at bounding box center [152, 205] width 53 height 10
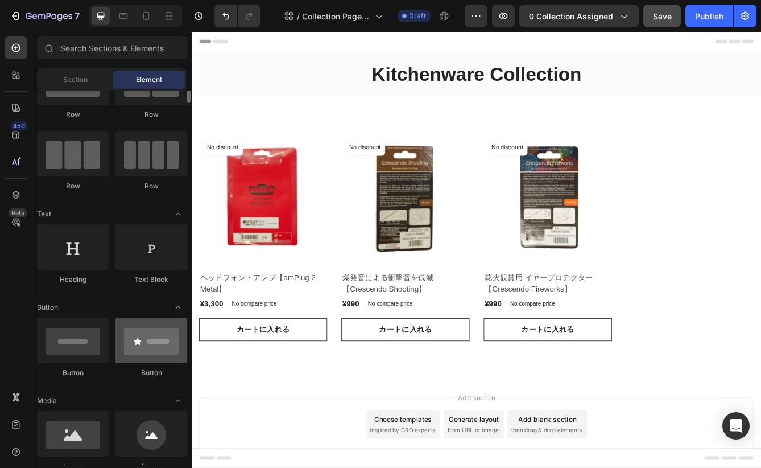
scroll to position [10, 0]
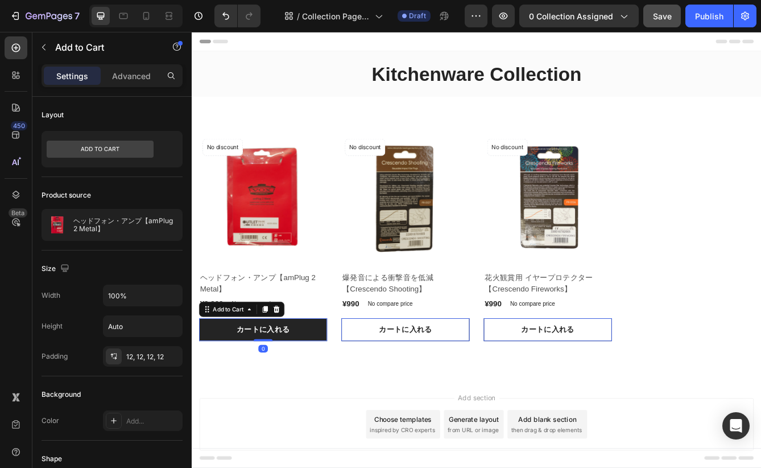
click at [226, 391] on button "カートに入れる" at bounding box center [277, 388] width 154 height 27
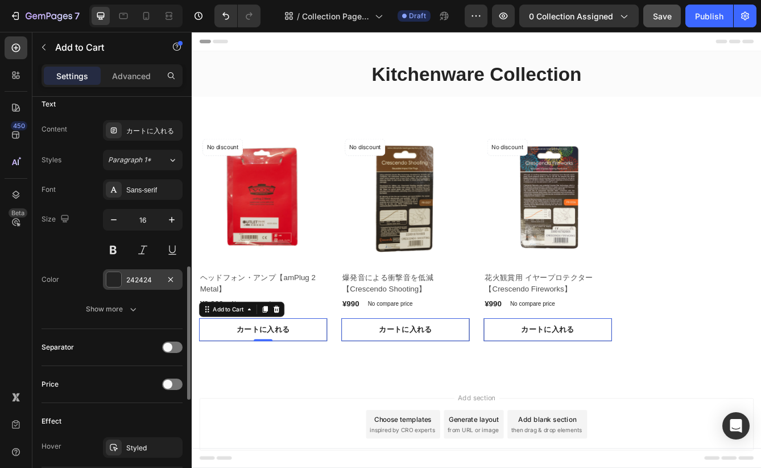
scroll to position [514, 0]
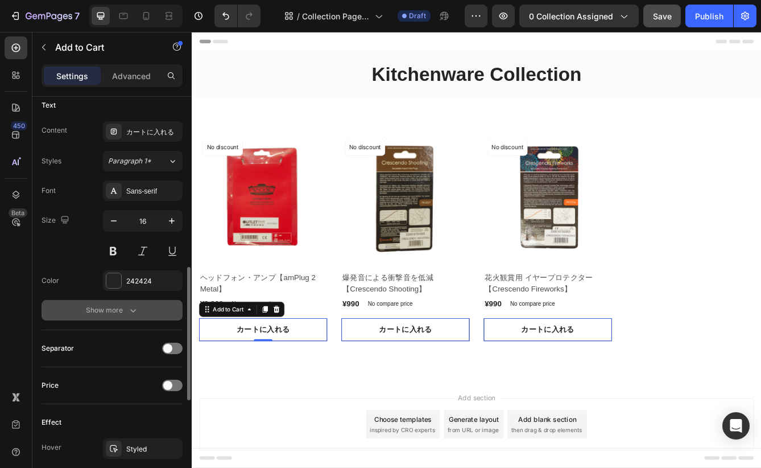
click at [115, 309] on div "Show more" at bounding box center [112, 309] width 53 height 11
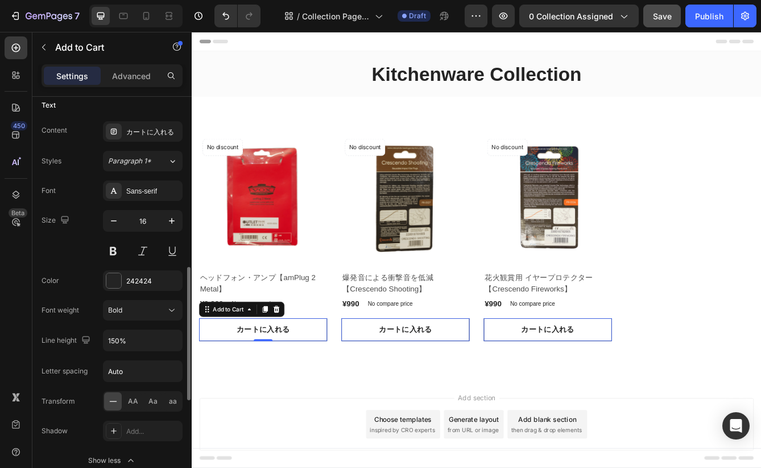
scroll to position [565, 0]
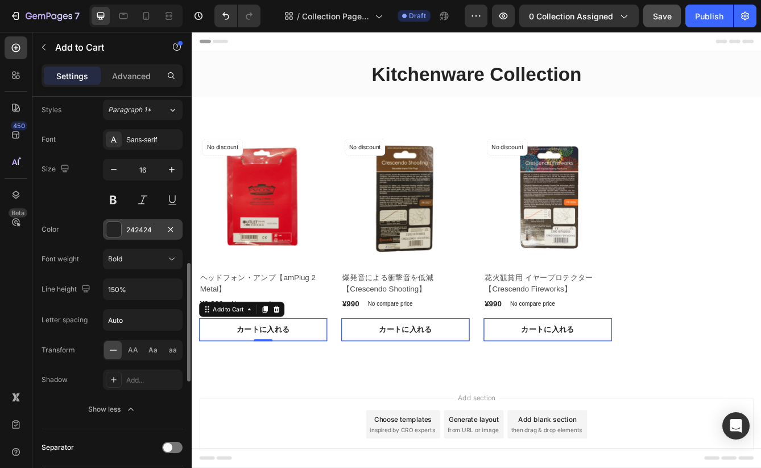
click at [117, 232] on div at bounding box center [113, 229] width 15 height 15
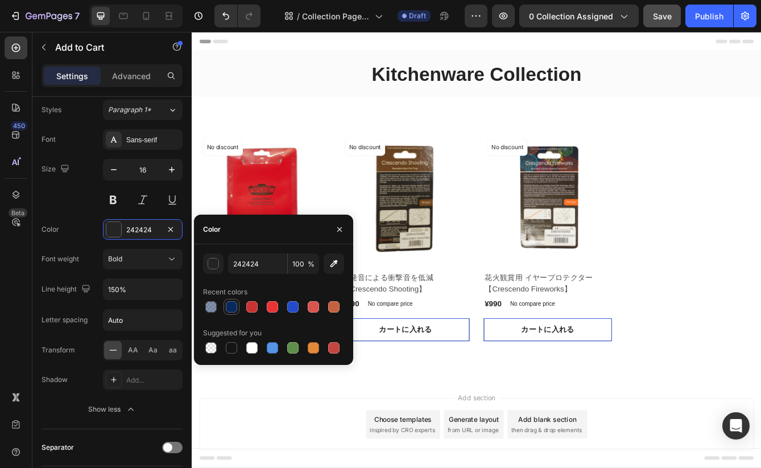
click at [233, 307] on div at bounding box center [231, 306] width 11 height 11
type input "09295C"
click at [337, 225] on icon "button" at bounding box center [339, 229] width 9 height 9
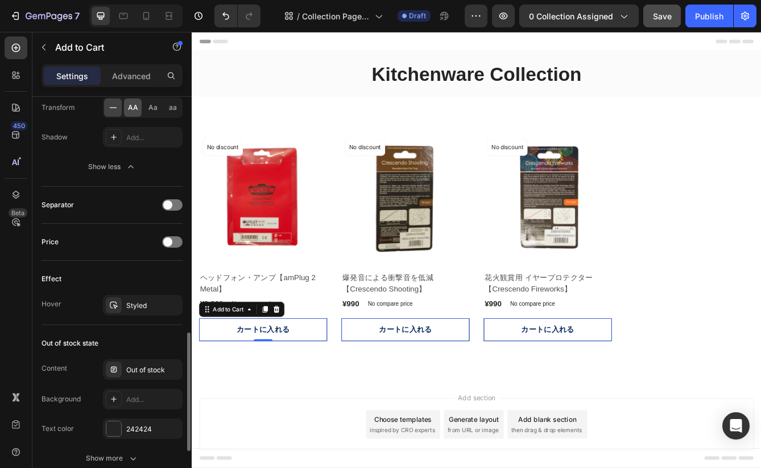
scroll to position [808, 0]
click at [141, 307] on div "Styled" at bounding box center [142, 305] width 33 height 10
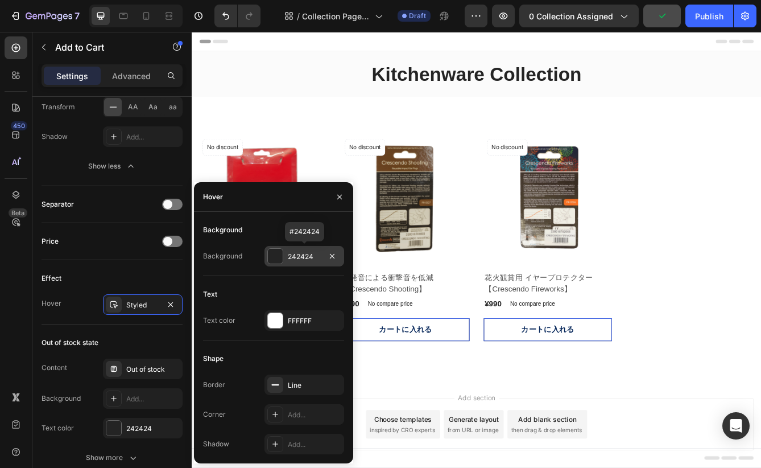
click at [271, 255] on div at bounding box center [275, 256] width 15 height 15
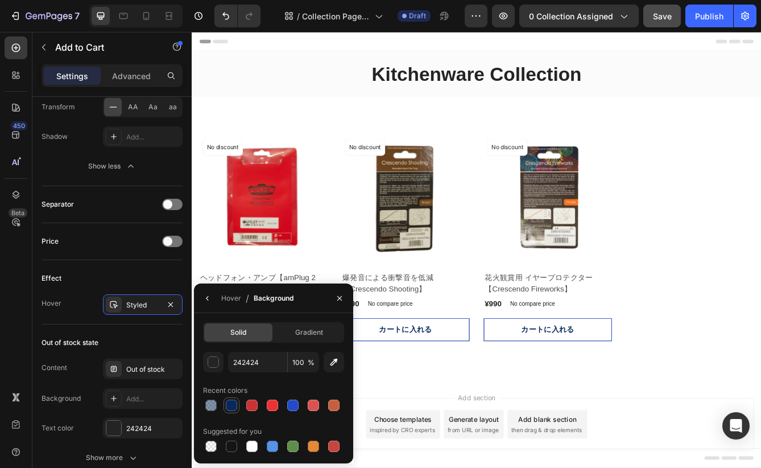
click at [234, 407] on div at bounding box center [231, 404] width 11 height 11
type input "09295C"
click at [342, 299] on icon "button" at bounding box center [339, 298] width 9 height 9
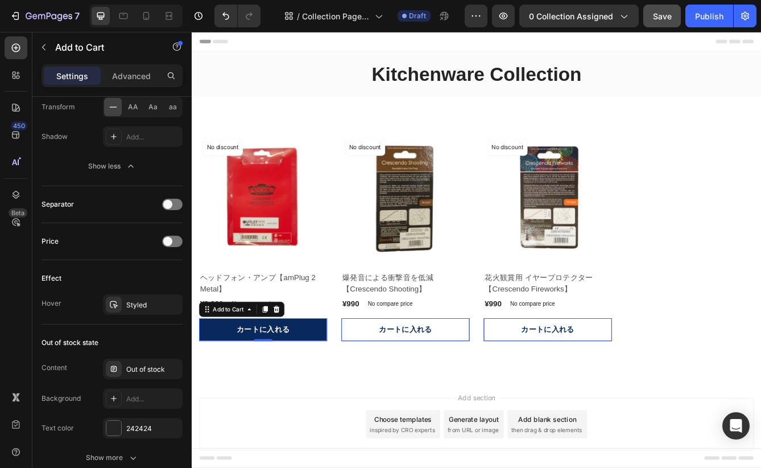
click at [321, 392] on button "カートに入れる" at bounding box center [277, 388] width 154 height 27
click at [326, 384] on button "カートに入れる" at bounding box center [277, 388] width 154 height 27
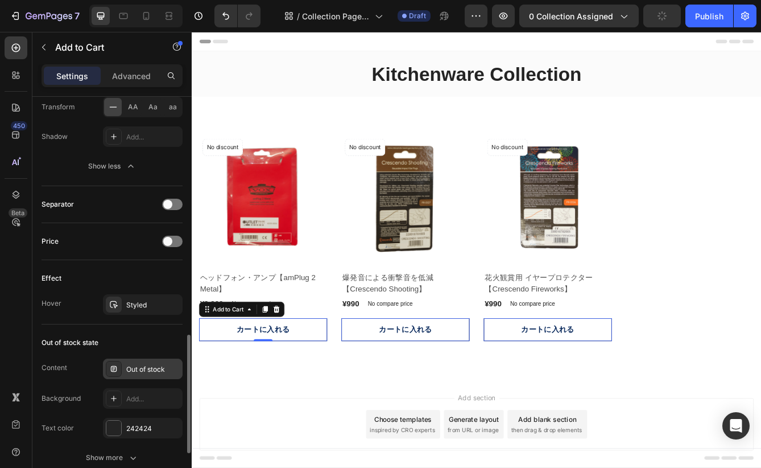
click at [142, 373] on div "Out of stock" at bounding box center [152, 369] width 53 height 10
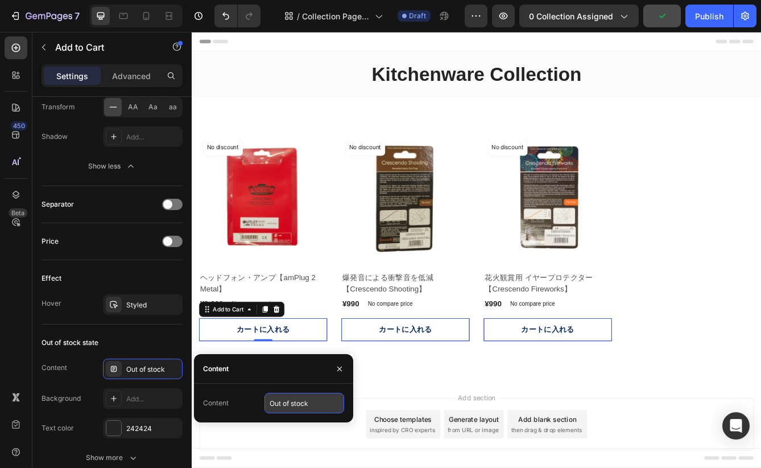
click at [281, 400] on input "Out of stock" at bounding box center [305, 403] width 80 height 20
type input "在庫なし"
click at [341, 370] on icon "button" at bounding box center [339, 368] width 5 height 5
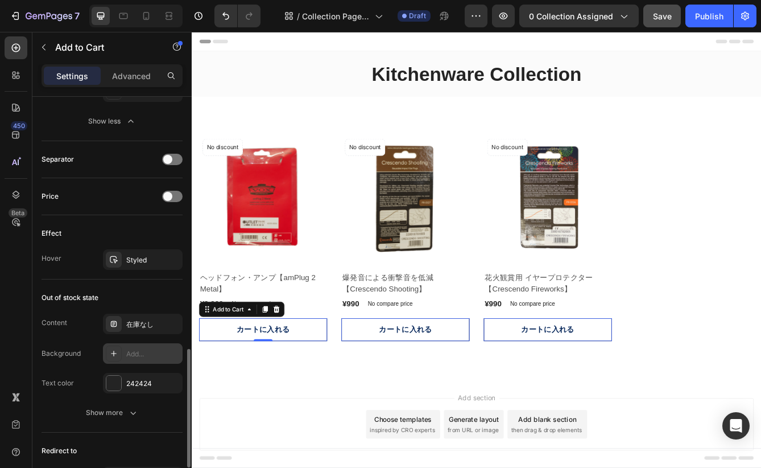
scroll to position [853, 0]
click at [147, 355] on div "Add..." at bounding box center [152, 353] width 53 height 10
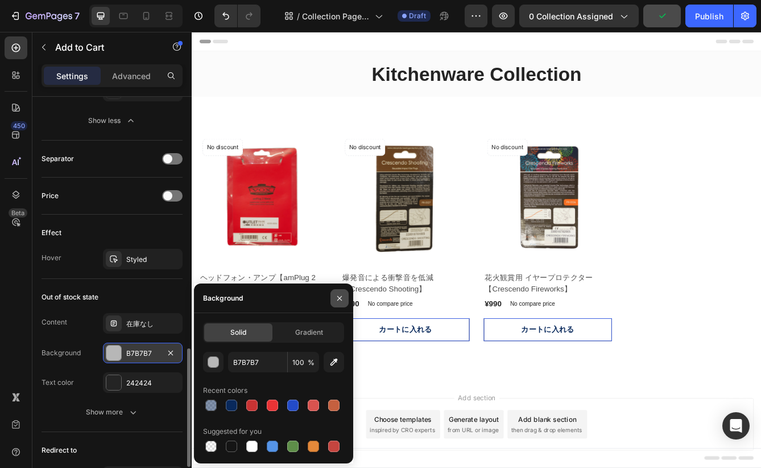
click at [336, 299] on icon "button" at bounding box center [339, 298] width 9 height 9
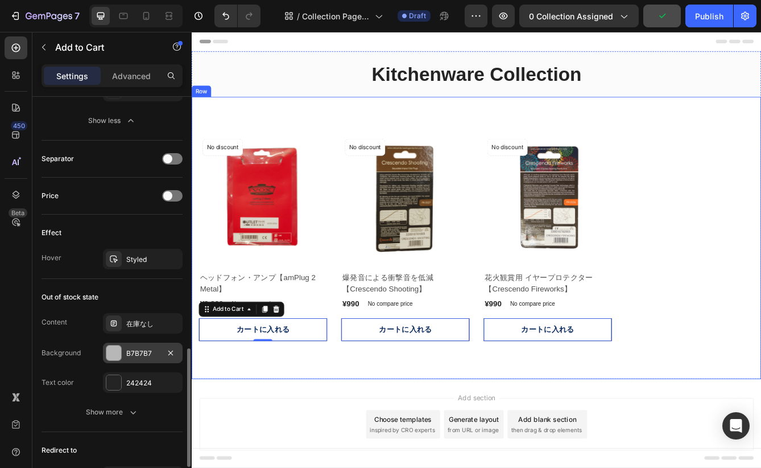
click at [336, 439] on div "Product Images No discount Not be displayed when published Product Badge Row ヘッ…" at bounding box center [533, 279] width 683 height 338
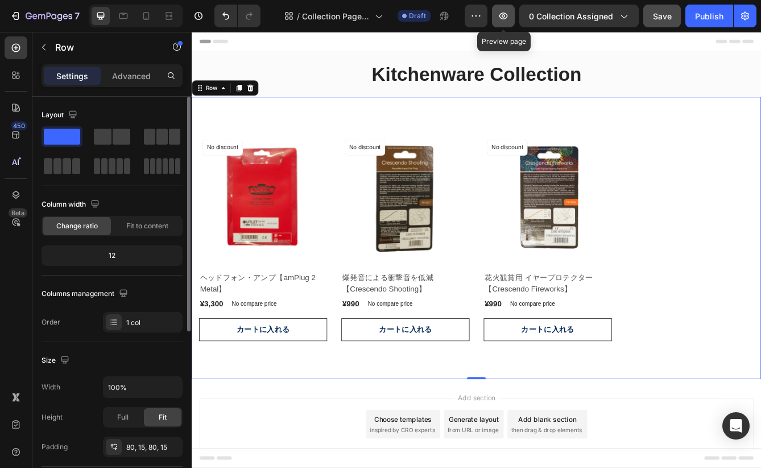
click at [506, 15] on icon "button" at bounding box center [503, 15] width 11 height 11
click at [474, 124] on div "Product Images No discount Not be displayed when published Product Badge Row ヘッ…" at bounding box center [533, 279] width 683 height 338
click at [345, 130] on div "Product Images No discount Not be displayed when published Product Badge Row ヘッ…" at bounding box center [533, 279] width 683 height 338
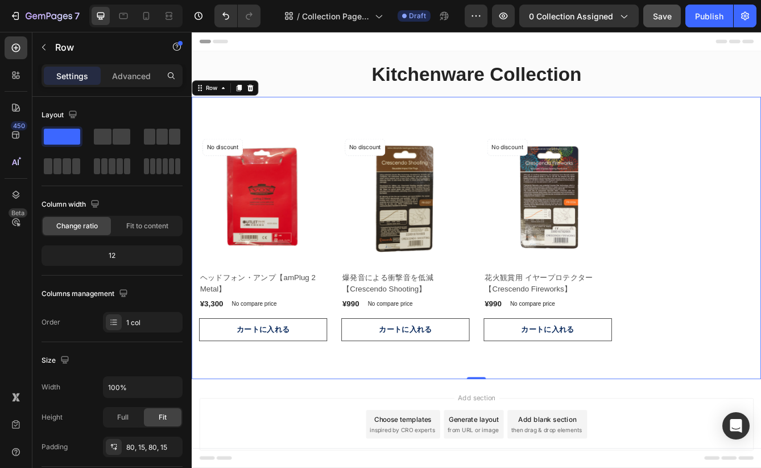
click at [321, 130] on div "Product Images No discount Not be displayed when published Product Badge Row ヘッ…" at bounding box center [533, 279] width 683 height 338
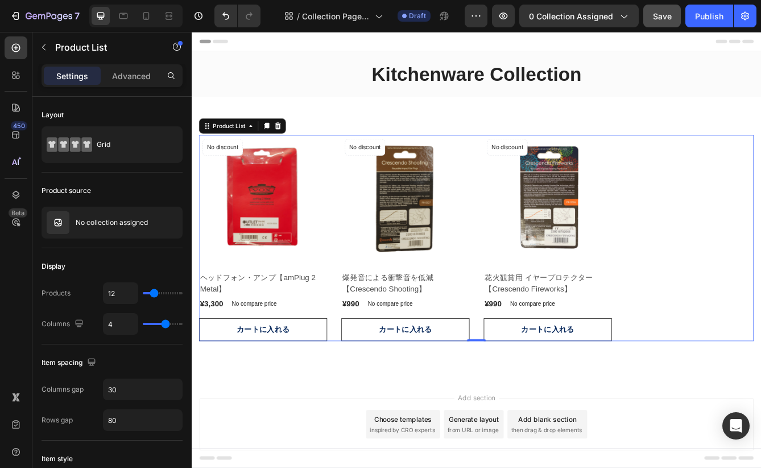
click at [362, 352] on div "Product Images No discount Not be displayed when published Product Badge Row ヘッ…" at bounding box center [533, 278] width 666 height 247
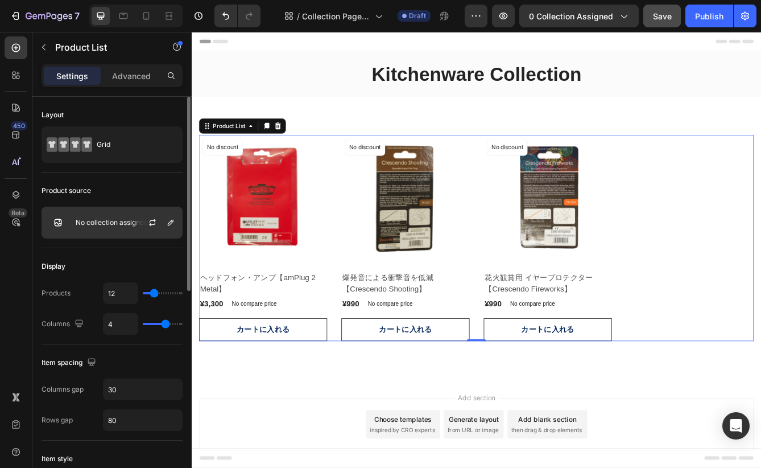
click at [112, 221] on p "No collection assigned" at bounding box center [112, 222] width 72 height 8
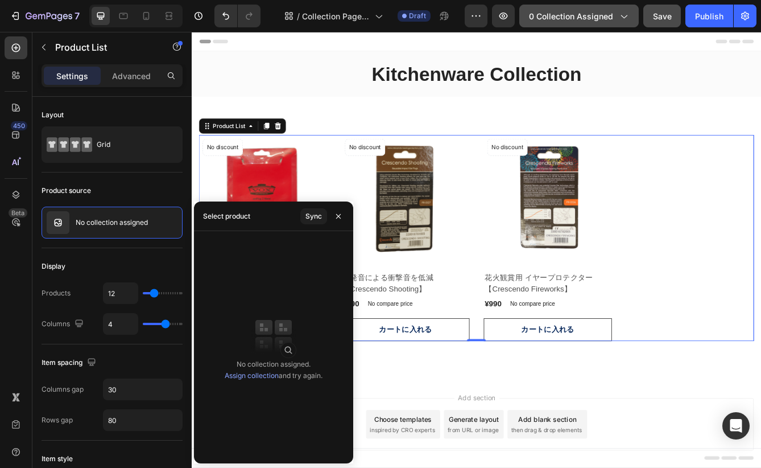
click at [589, 21] on span "0 collection assigned" at bounding box center [571, 16] width 84 height 12
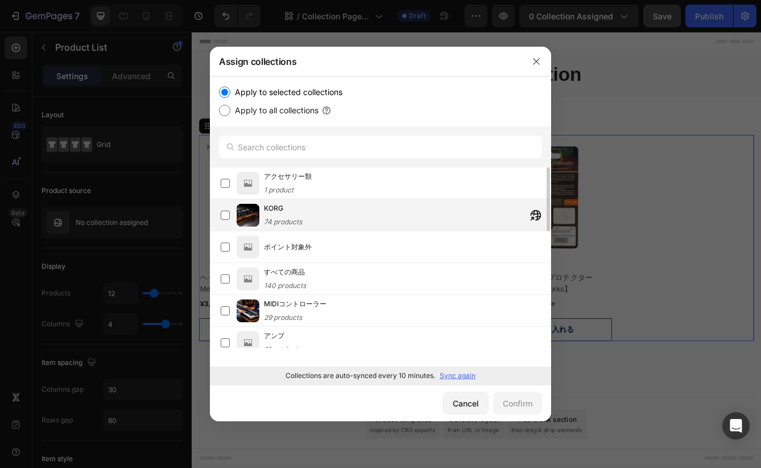
click at [303, 219] on div "KORG 74 products" at bounding box center [407, 215] width 287 height 25
click at [509, 397] on div "Confirm" at bounding box center [518, 403] width 30 height 12
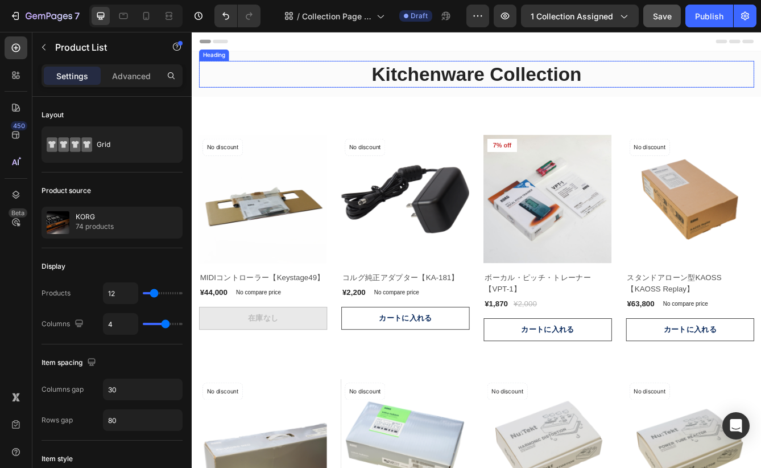
click at [523, 92] on p "Kitchenware Collection" at bounding box center [532, 83] width 663 height 30
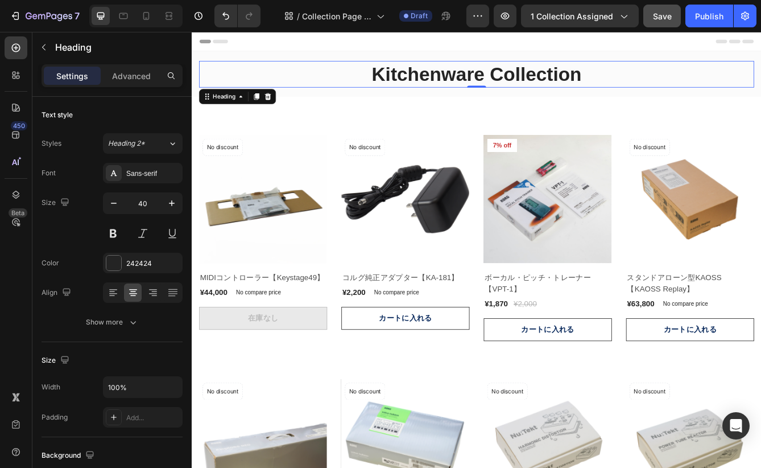
click at [497, 89] on p "Kitchenware Collection" at bounding box center [532, 83] width 663 height 30
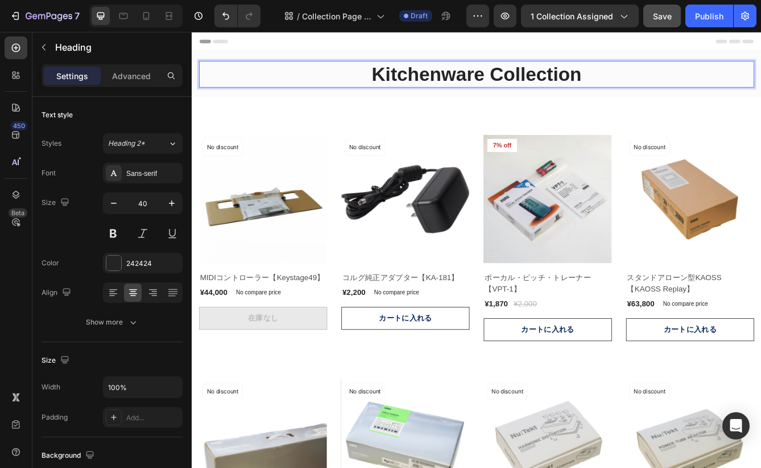
click at [523, 87] on p "Kitchenware Collection" at bounding box center [532, 83] width 663 height 30
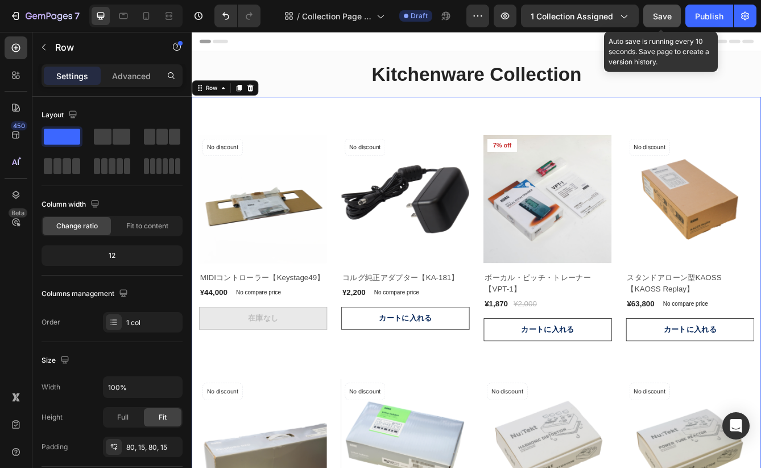
click at [659, 11] on span "Save" at bounding box center [662, 16] width 19 height 10
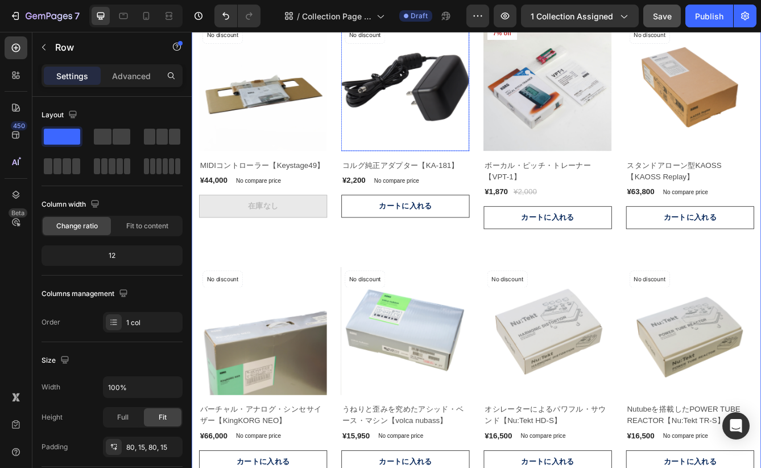
scroll to position [131, 0]
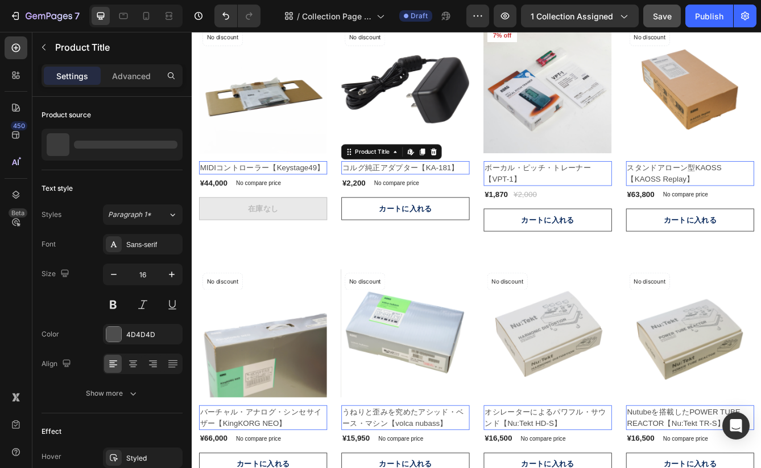
click at [393, 191] on h2 "コルグ純正アダプター【KA-181】" at bounding box center [448, 195] width 154 height 16
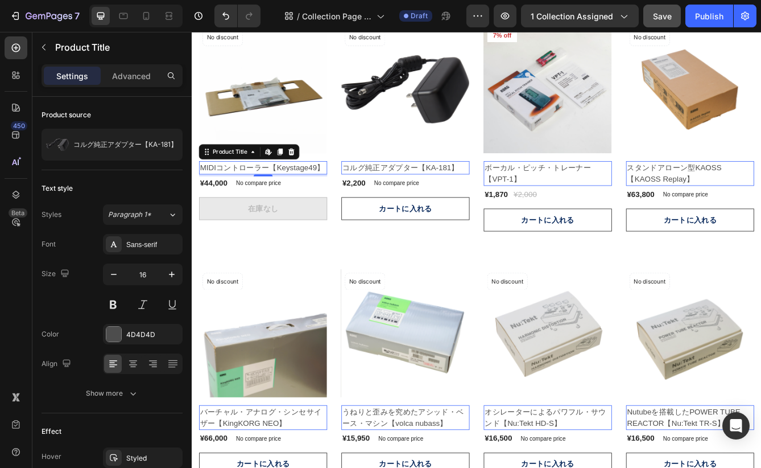
click at [312, 196] on h2 "MIDIコントローラー【Keystage49】" at bounding box center [277, 195] width 154 height 16
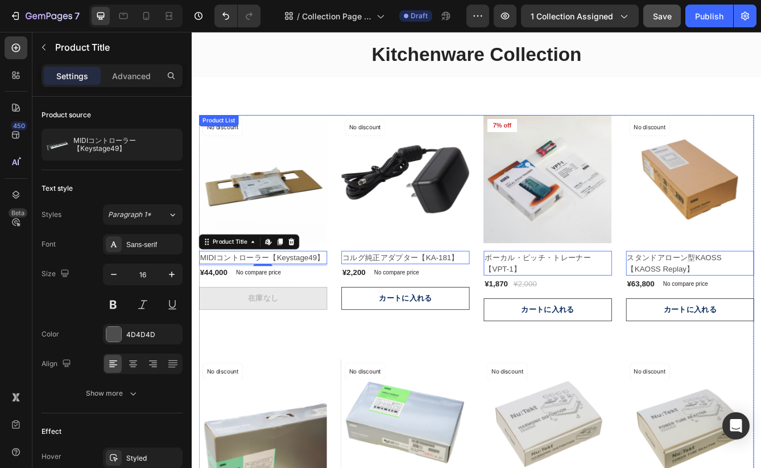
scroll to position [0, 0]
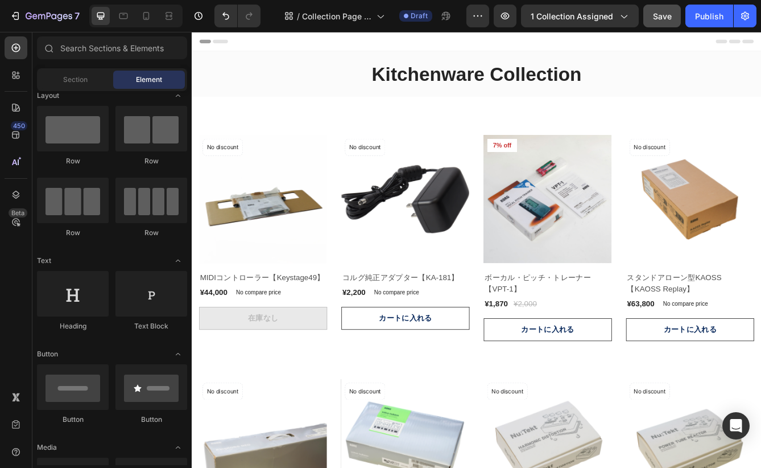
click at [316, 45] on div "Header" at bounding box center [533, 43] width 664 height 23
click at [15, 14] on icon "button" at bounding box center [15, 15] width 11 height 11
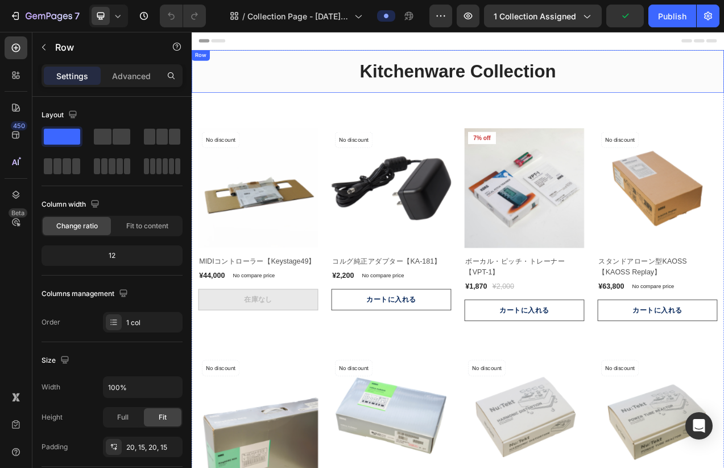
click at [344, 103] on div "Kitchenware Collection Heading Row Row Row" at bounding box center [533, 82] width 683 height 55
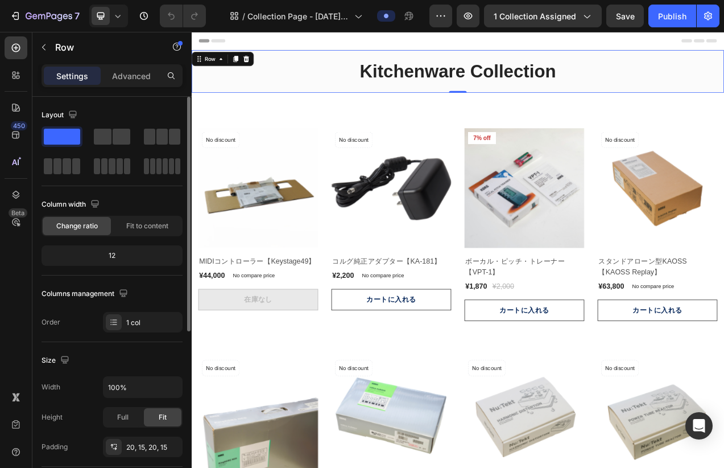
drag, startPoint x: 64, startPoint y: 135, endPoint x: 47, endPoint y: 136, distance: 16.5
click at [47, 136] on span at bounding box center [62, 137] width 36 height 16
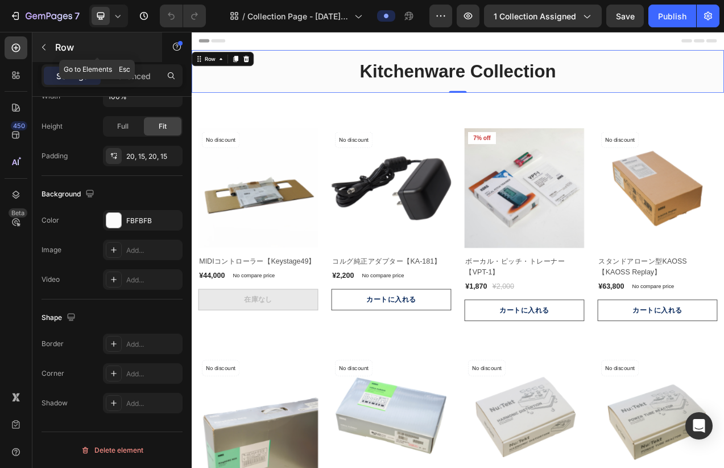
click at [46, 51] on icon "button" at bounding box center [43, 47] width 9 height 9
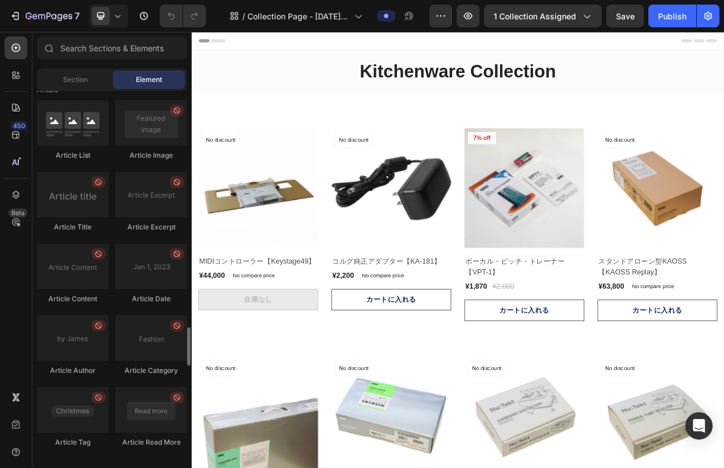
scroll to position [3245, 0]
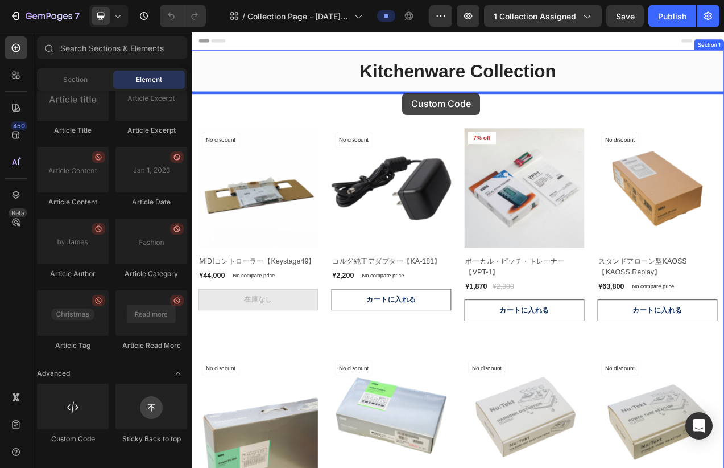
drag, startPoint x: 254, startPoint y: 446, endPoint x: 461, endPoint y: 110, distance: 395.1
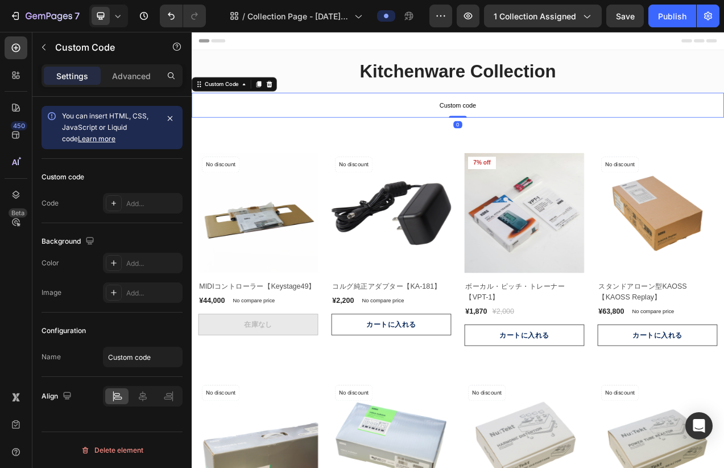
click at [499, 122] on span "Custom code" at bounding box center [533, 126] width 683 height 14
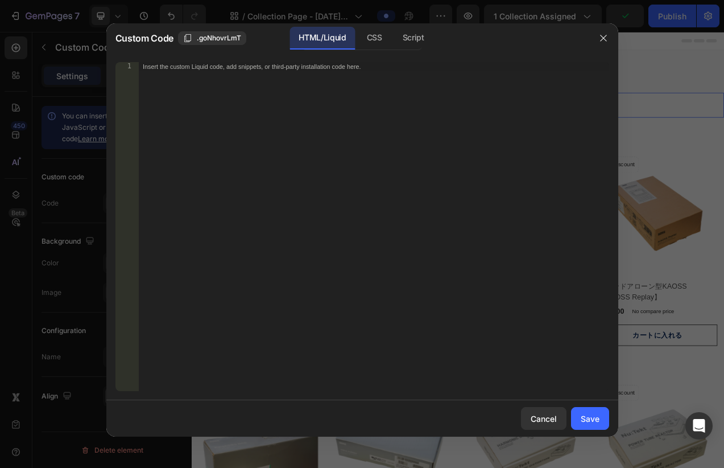
click at [360, 107] on div "Insert the custom Liquid code, add snippets, or third-party installation code h…" at bounding box center [373, 235] width 471 height 347
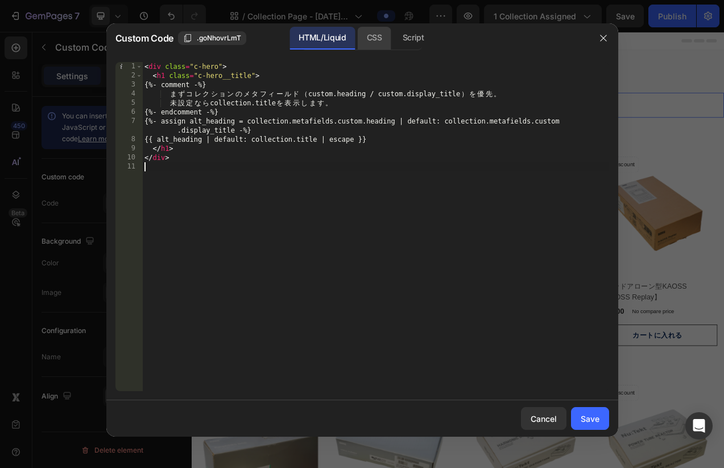
click at [374, 42] on div "CSS" at bounding box center [375, 38] width 34 height 23
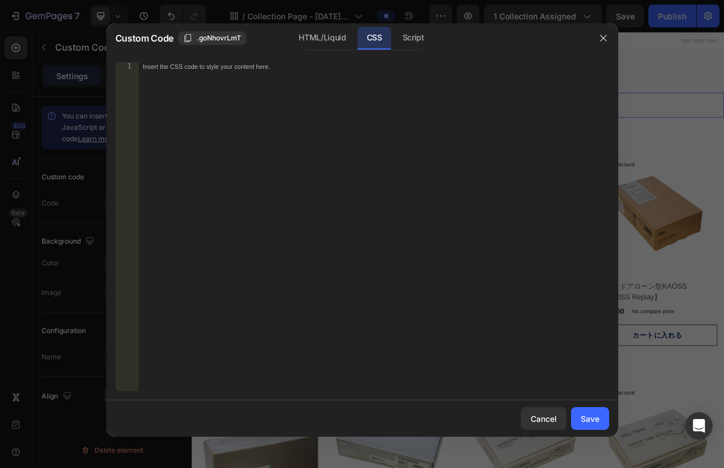
click at [445, 135] on div "Insert the CSS code to style your content here." at bounding box center [373, 235] width 471 height 347
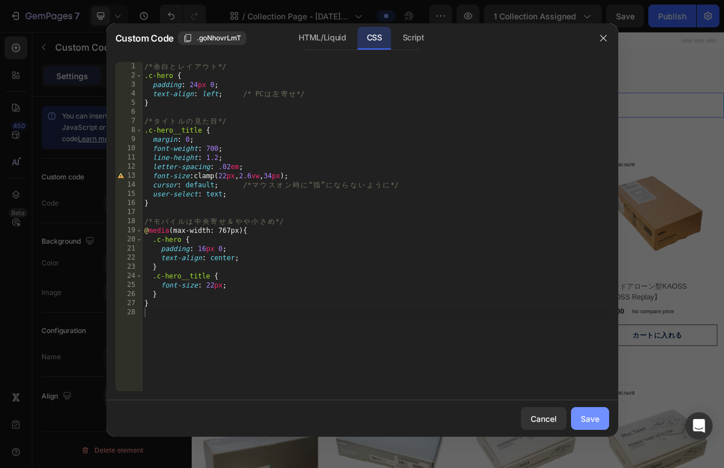
click at [579, 416] on button "Save" at bounding box center [590, 418] width 38 height 23
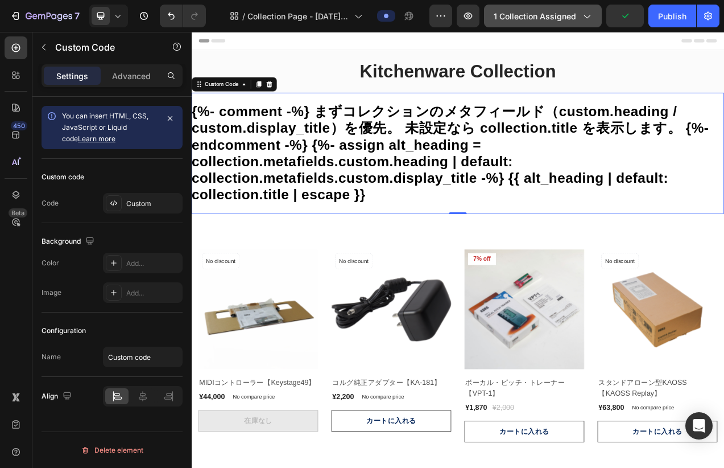
click at [559, 17] on span "1 collection assigned" at bounding box center [535, 16] width 82 height 12
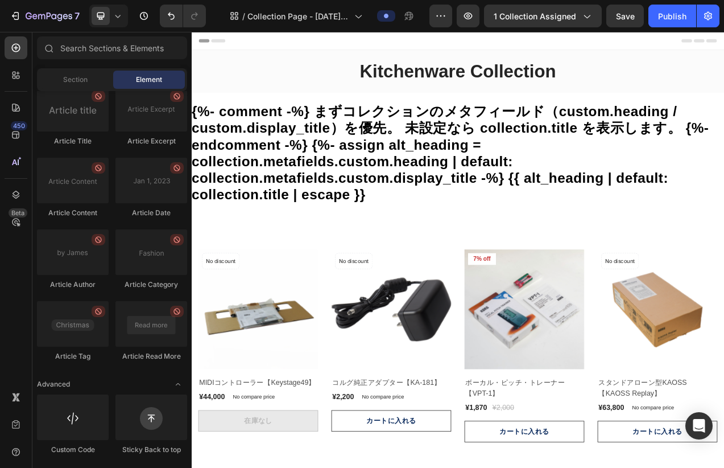
click at [724, 52] on div "Header" at bounding box center [533, 43] width 664 height 23
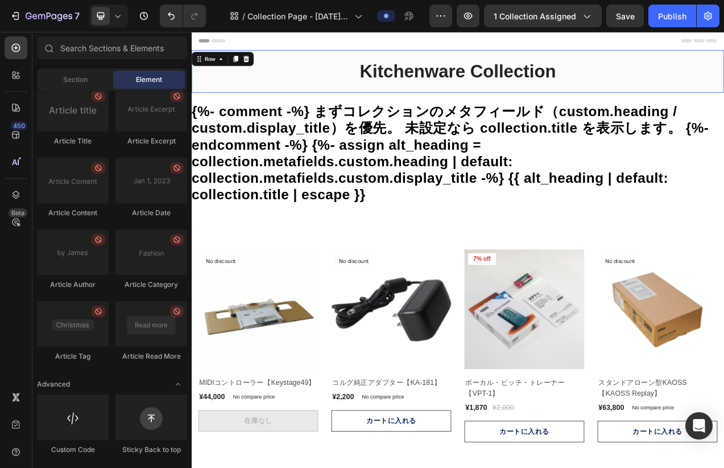
click at [466, 108] on div "Kitchenware Collection Heading Row Row Row 0" at bounding box center [533, 82] width 683 height 55
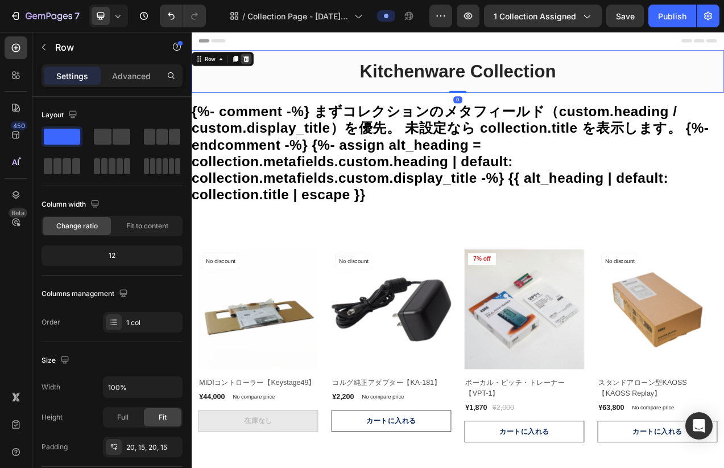
click at [262, 69] on icon at bounding box center [261, 67] width 7 height 8
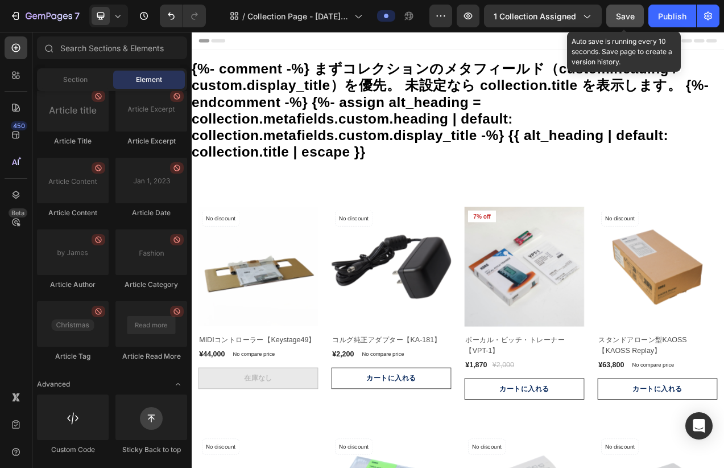
click at [619, 18] on span "Save" at bounding box center [625, 16] width 19 height 10
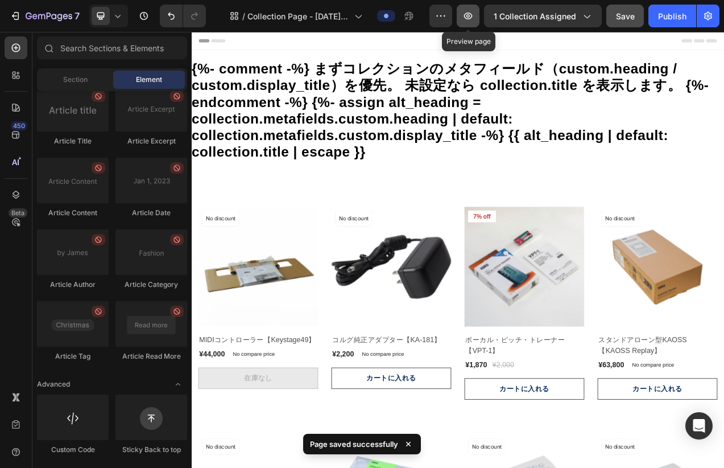
click at [471, 17] on icon "button" at bounding box center [467, 15] width 11 height 11
click at [472, 18] on icon "button" at bounding box center [468, 16] width 9 height 7
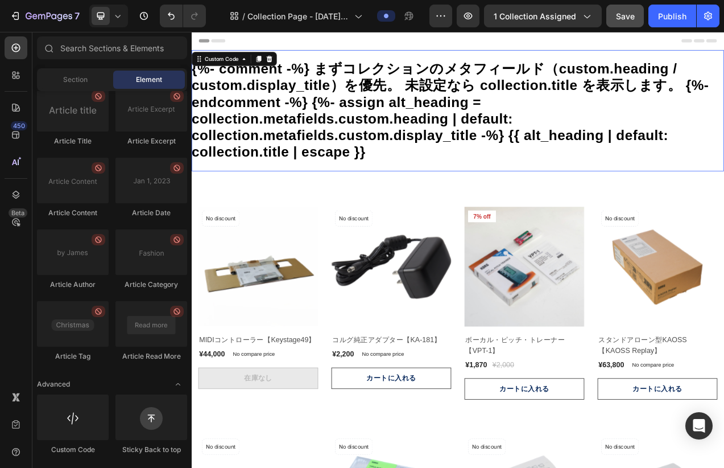
click at [342, 174] on h1 "{%- comment -%} まずコレクションのメタフィールド（custom.heading / custom.display_title）を優先。 未設定…" at bounding box center [533, 133] width 683 height 128
